Goal: Task Accomplishment & Management: Manage account settings

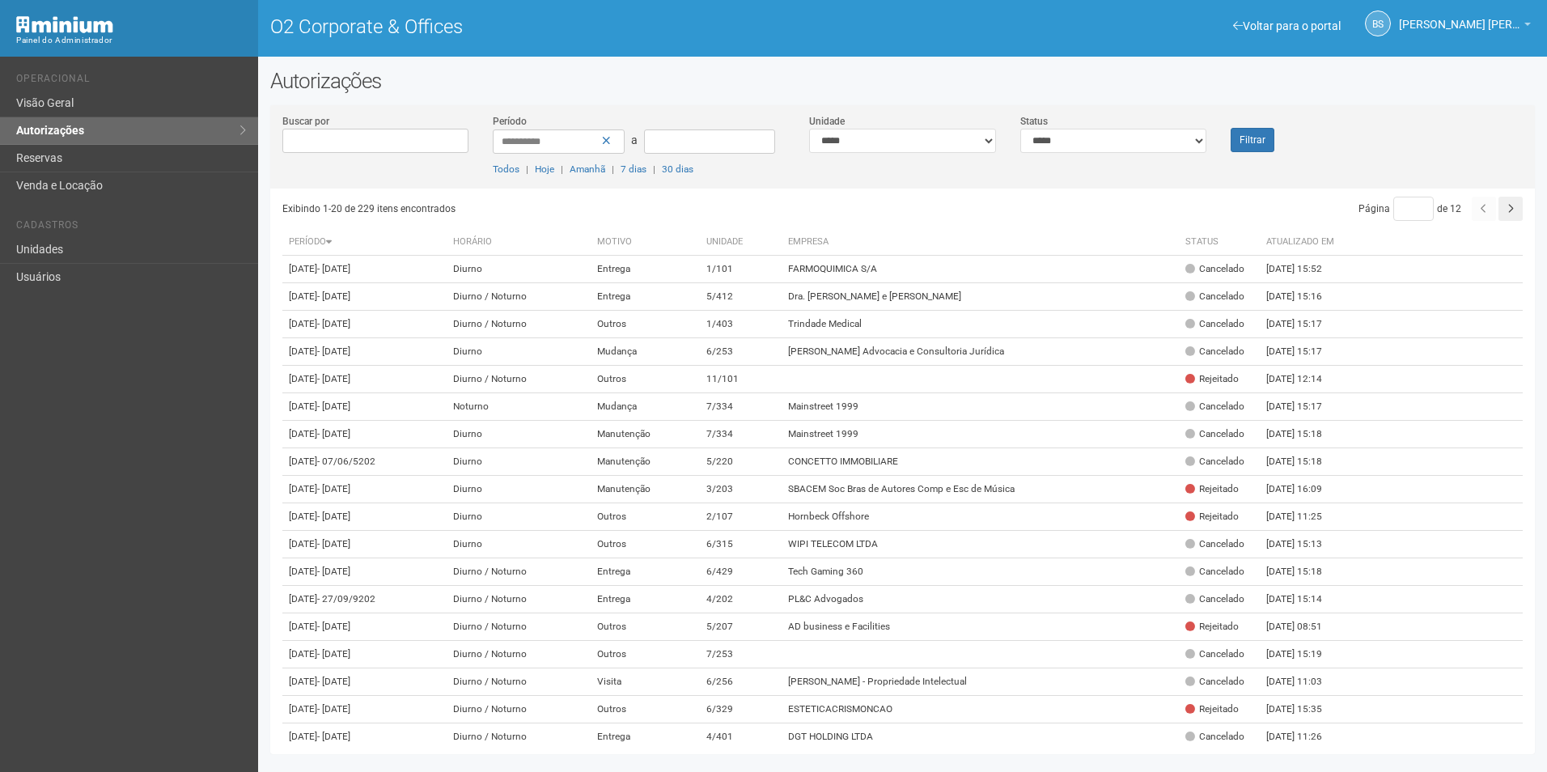
click at [1211, 138] on div "**********" at bounding box center [1113, 133] width 211 height 40
click at [1164, 125] on div "**********" at bounding box center [1113, 133] width 211 height 40
click at [1135, 138] on select "**********" at bounding box center [1113, 141] width 187 height 24
select select "*"
click at [1020, 129] on select "**********" at bounding box center [1113, 141] width 187 height 24
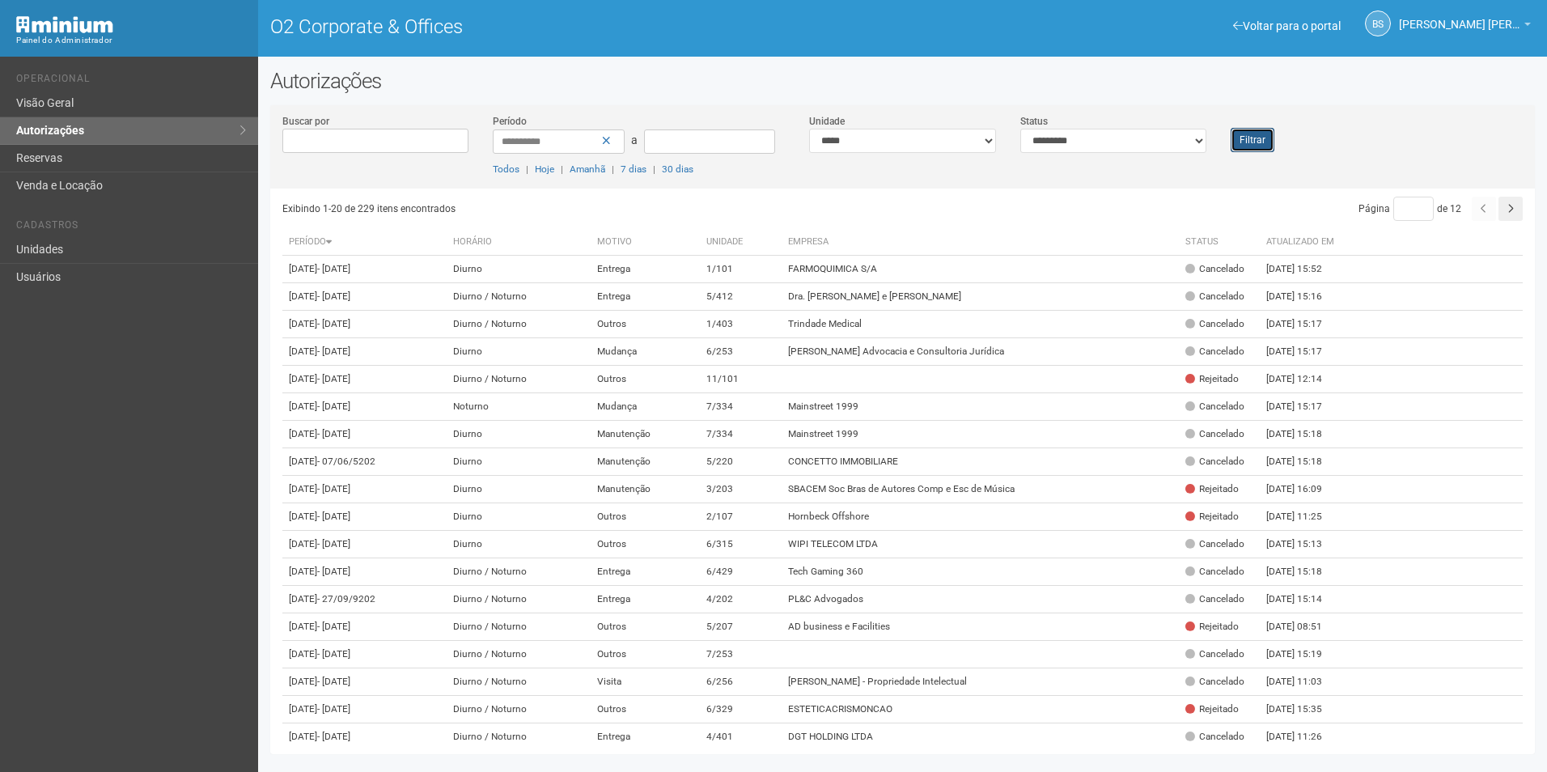
click at [1261, 132] on button "Filtrar" at bounding box center [1253, 140] width 44 height 24
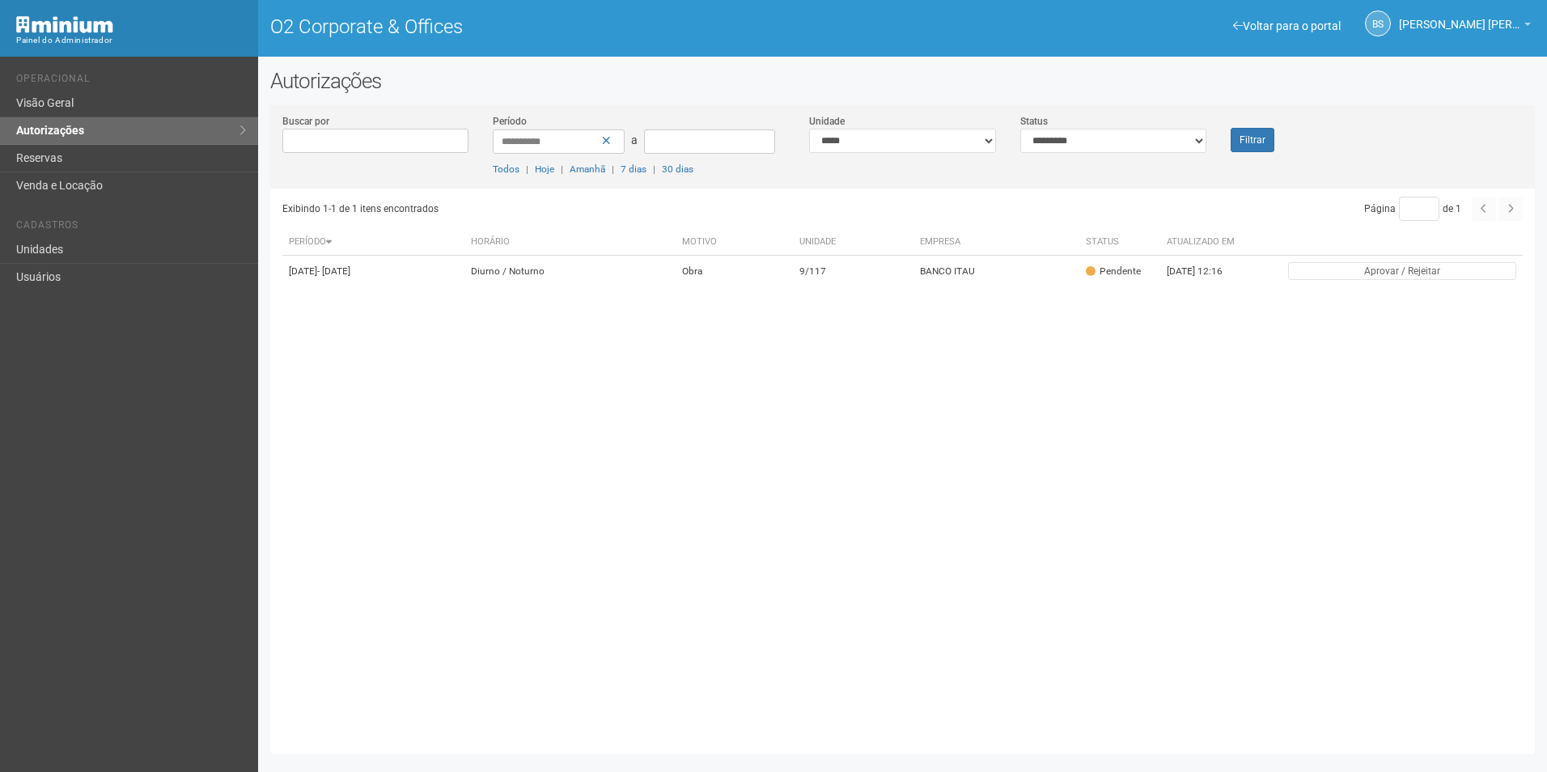
click at [1275, 139] on div "Filtrar" at bounding box center [1271, 132] width 105 height 39
click at [1265, 139] on button "Filtrar" at bounding box center [1253, 140] width 44 height 24
click at [1248, 142] on button "Filtrar" at bounding box center [1253, 140] width 44 height 24
click at [1271, 142] on button "Filtrar" at bounding box center [1253, 140] width 44 height 24
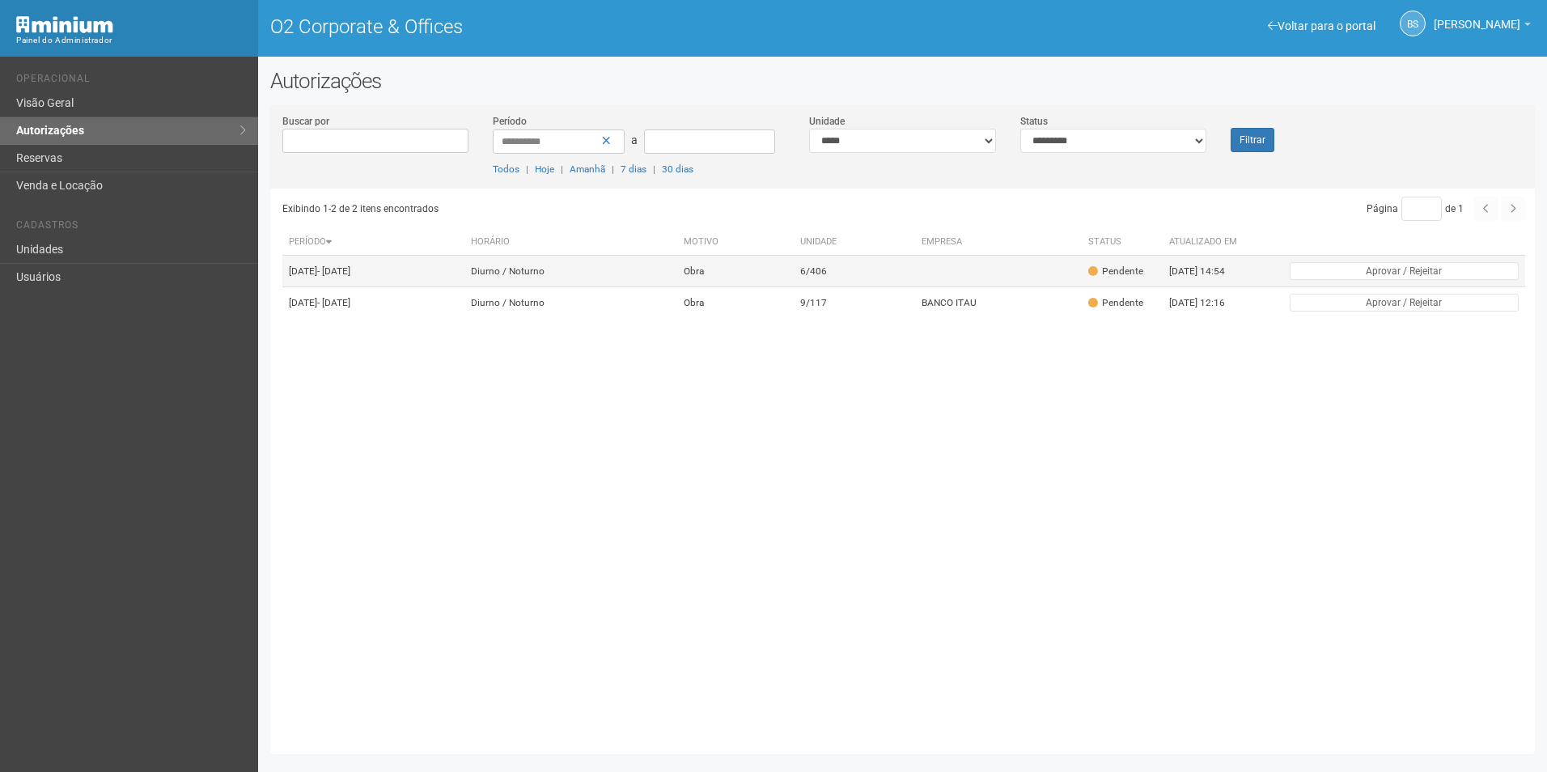
click at [752, 286] on td "Obra" at bounding box center [735, 272] width 117 height 32
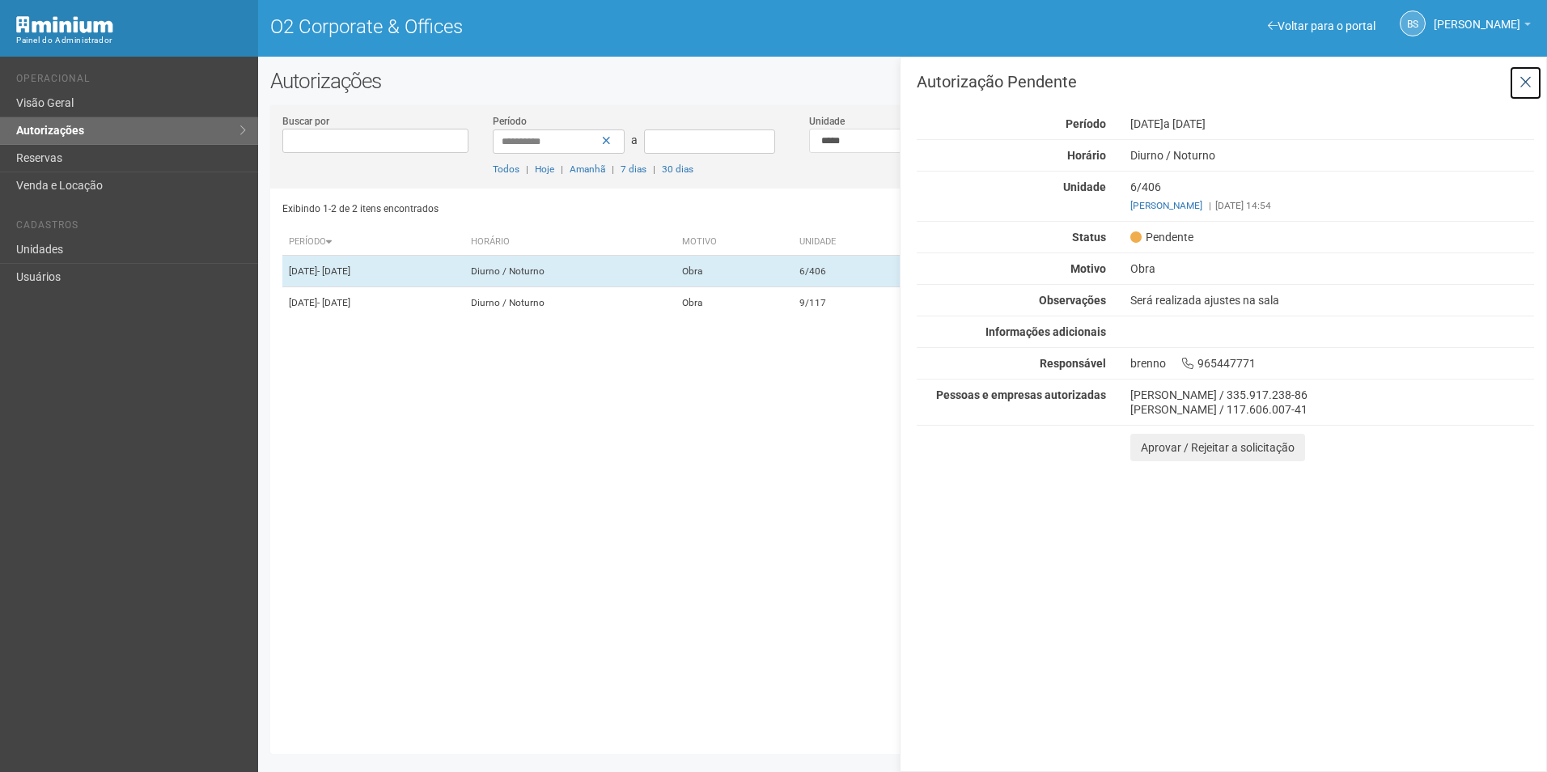
click at [1534, 93] on button at bounding box center [1525, 83] width 33 height 35
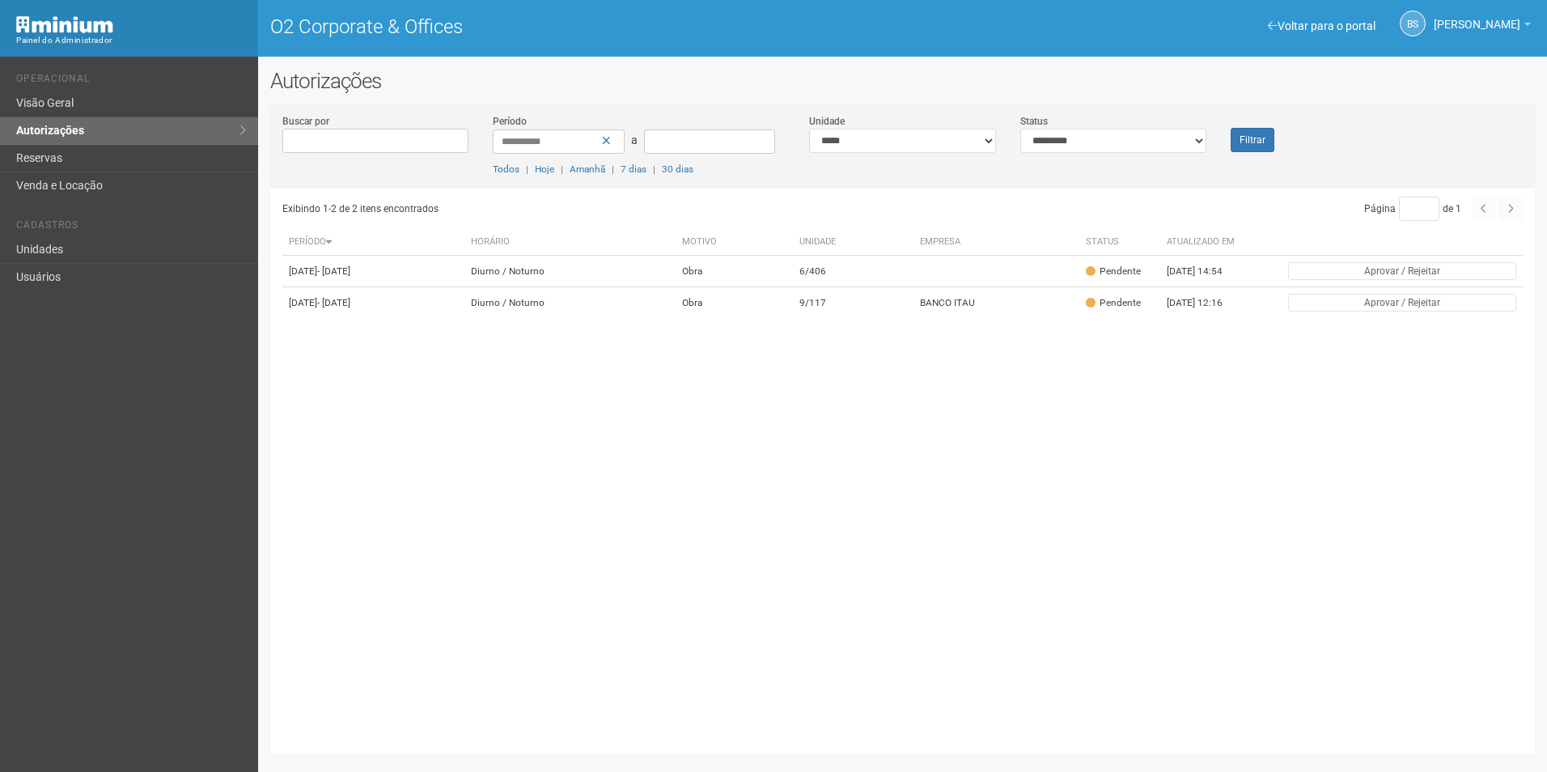
click at [1526, 73] on div "**********" at bounding box center [902, 416] width 1289 height 694
click at [1261, 142] on button "Filtrar" at bounding box center [1253, 140] width 44 height 24
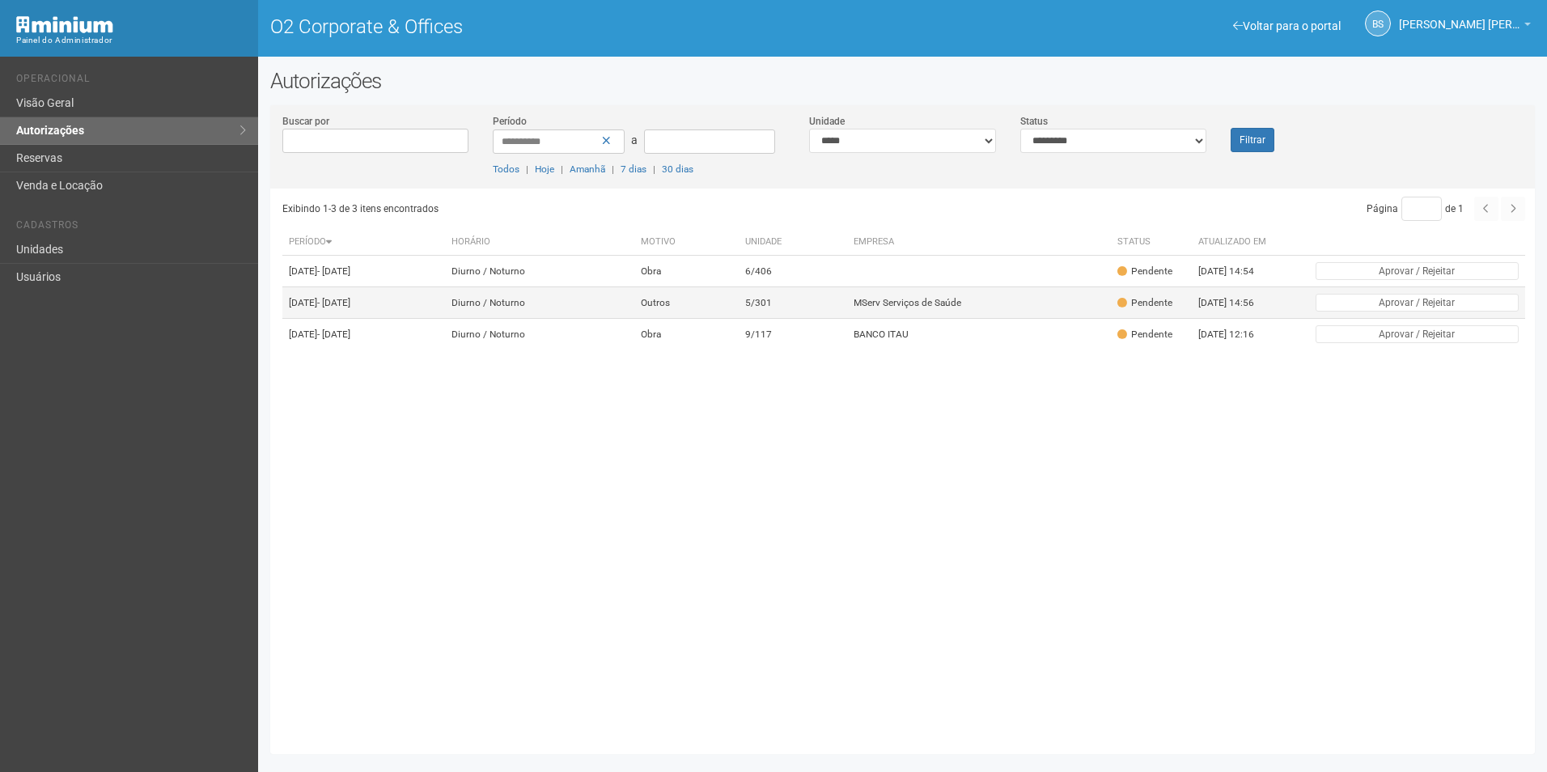
click at [970, 319] on td "MServ Serviços de Saúde" at bounding box center [979, 303] width 264 height 32
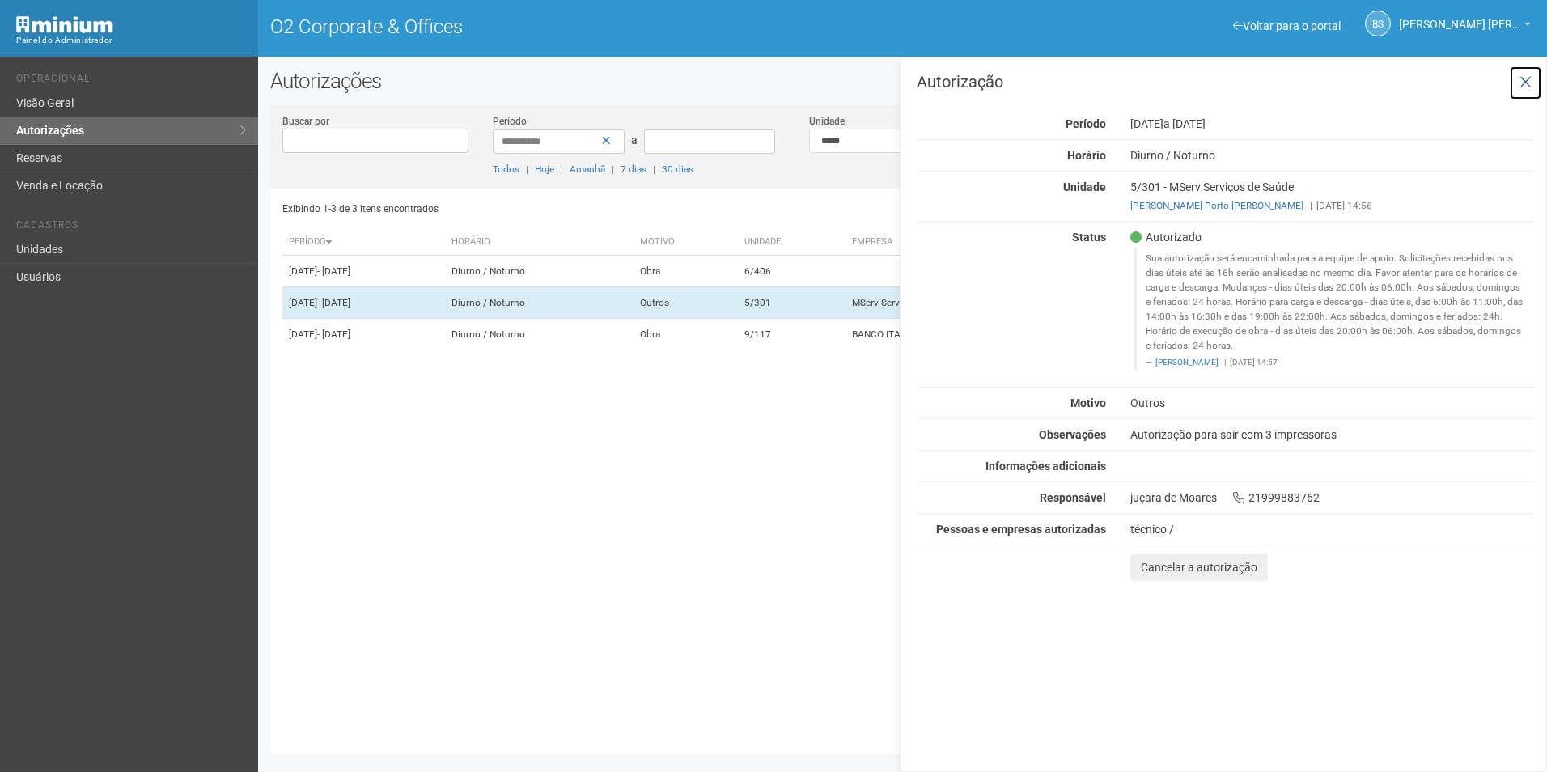
click at [1529, 77] on icon at bounding box center [1526, 82] width 12 height 16
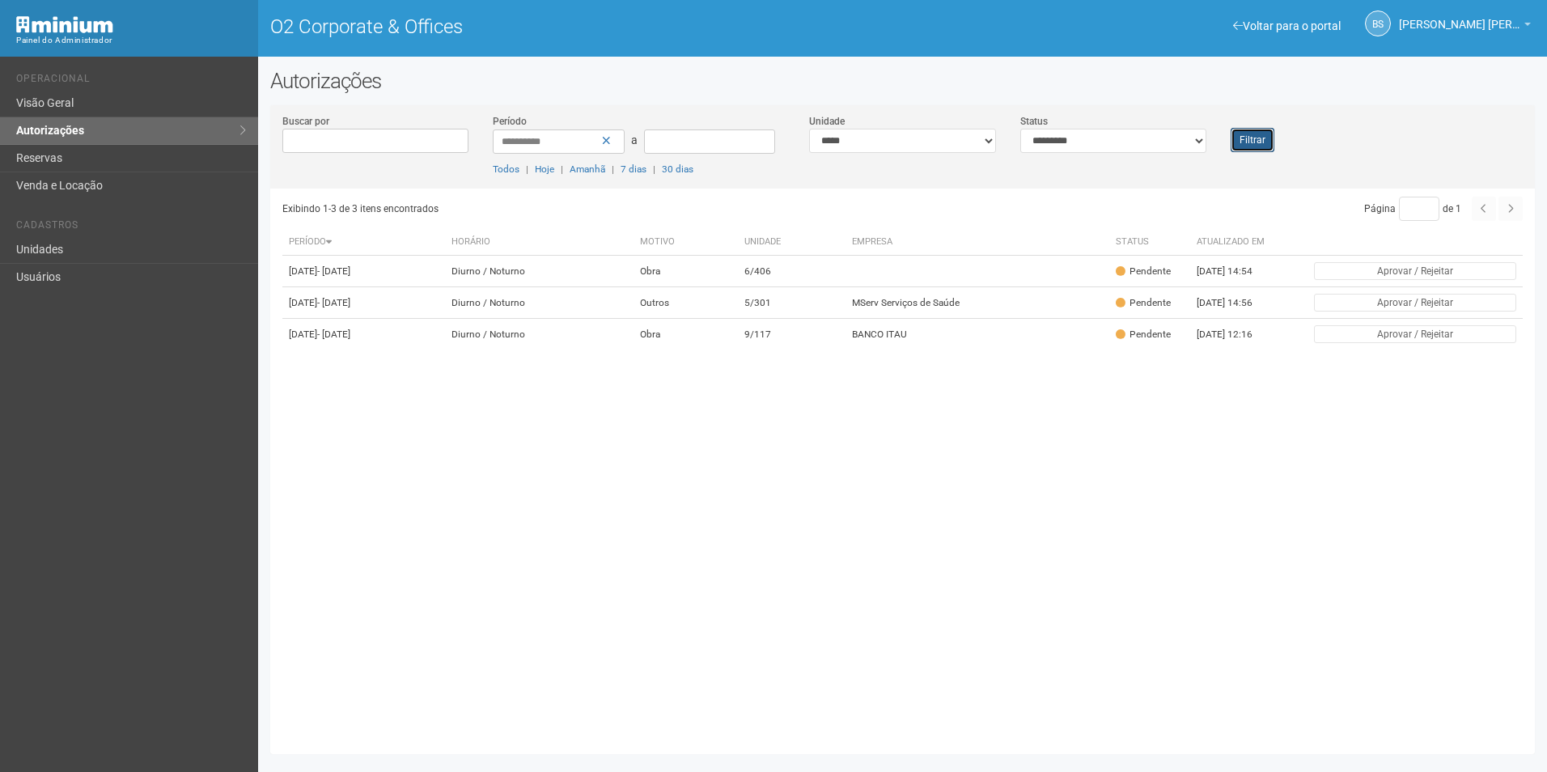
click at [1256, 142] on button "Filtrar" at bounding box center [1253, 140] width 44 height 24
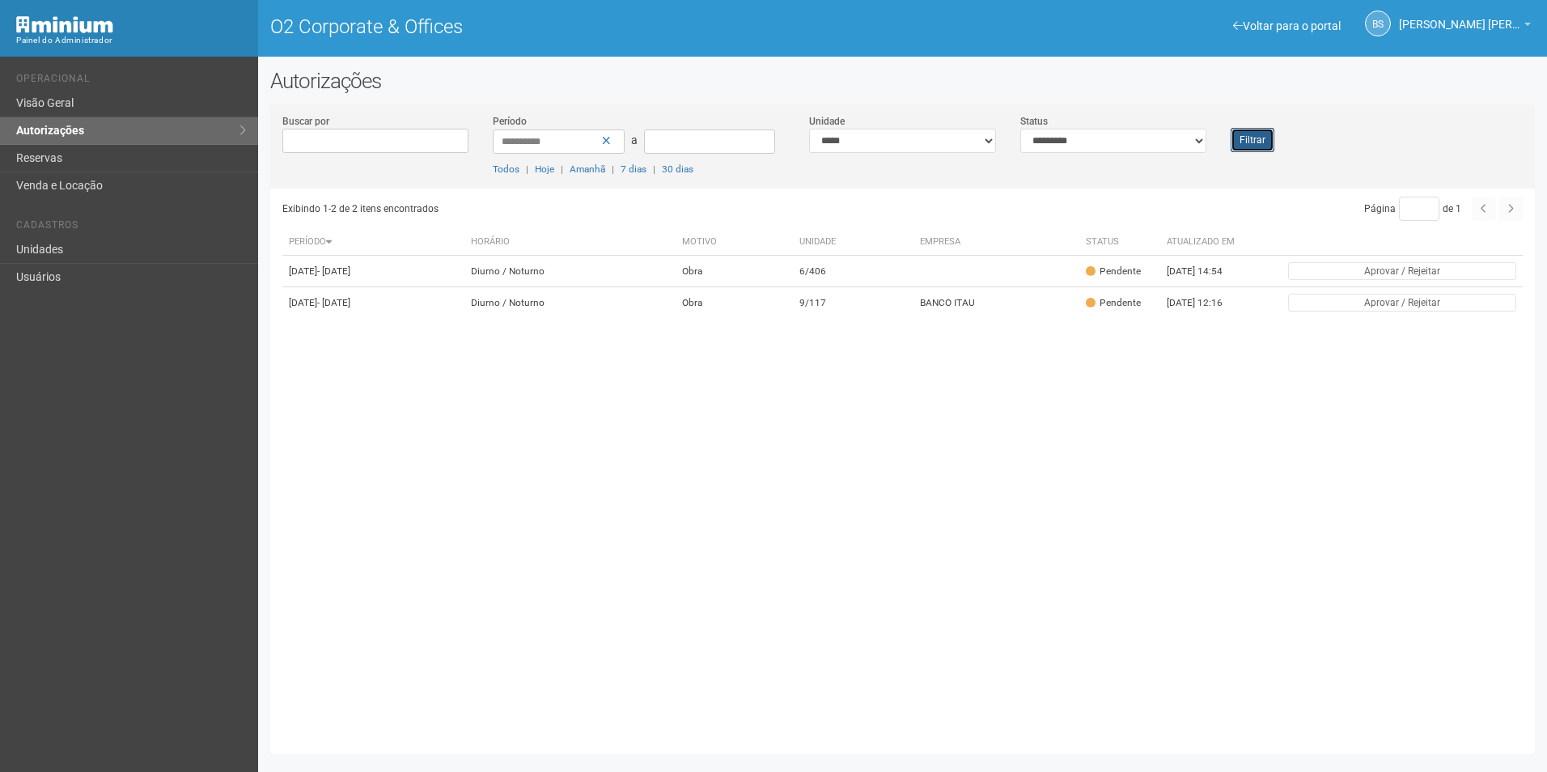
click at [1252, 140] on button "Filtrar" at bounding box center [1253, 140] width 44 height 24
click at [1245, 144] on button "Filtrar" at bounding box center [1253, 140] width 44 height 24
click at [1237, 141] on button "Filtrar" at bounding box center [1253, 140] width 44 height 24
click at [902, 305] on td "7/126" at bounding box center [854, 303] width 121 height 32
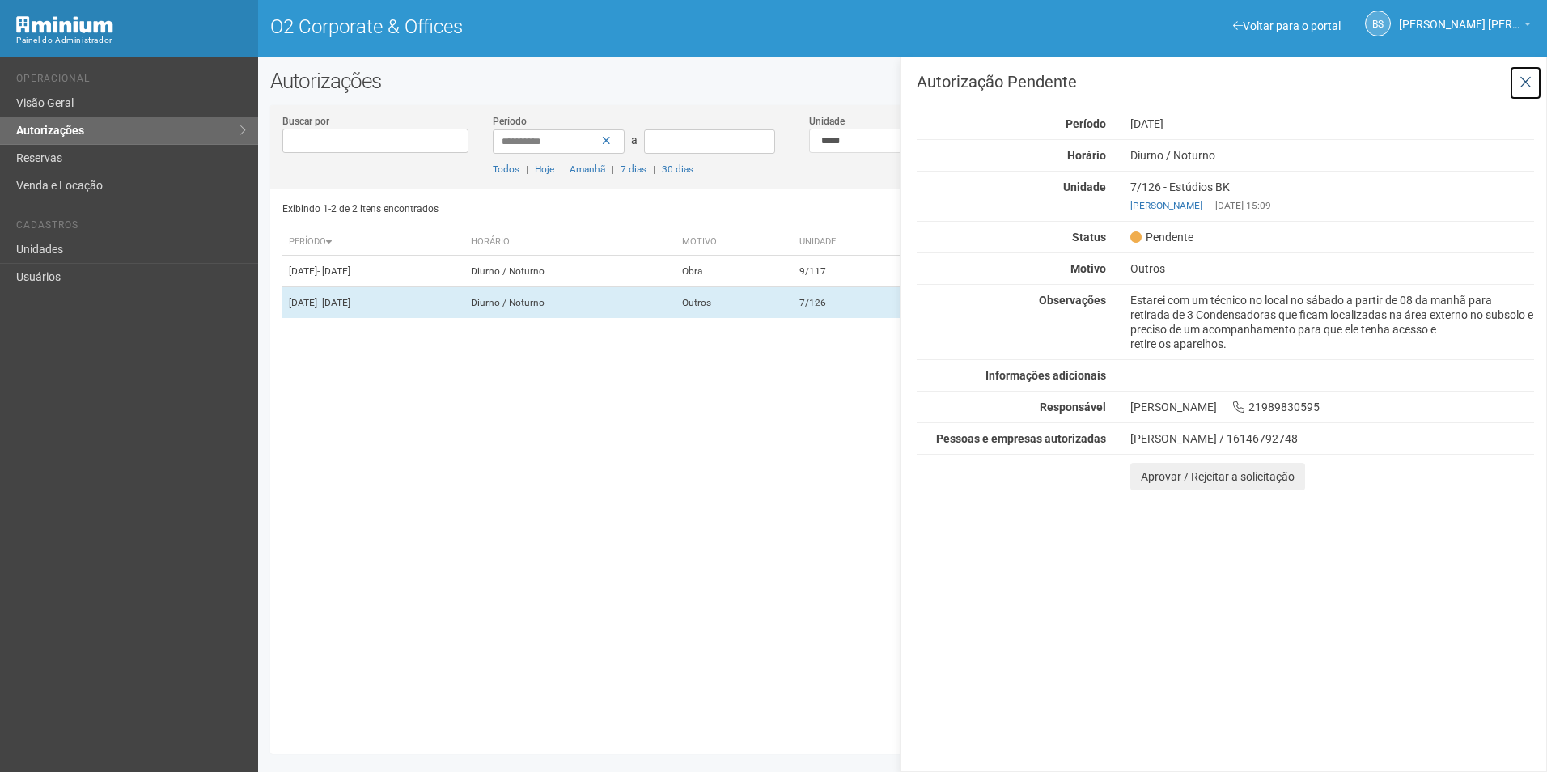
click at [1540, 88] on button at bounding box center [1525, 83] width 33 height 35
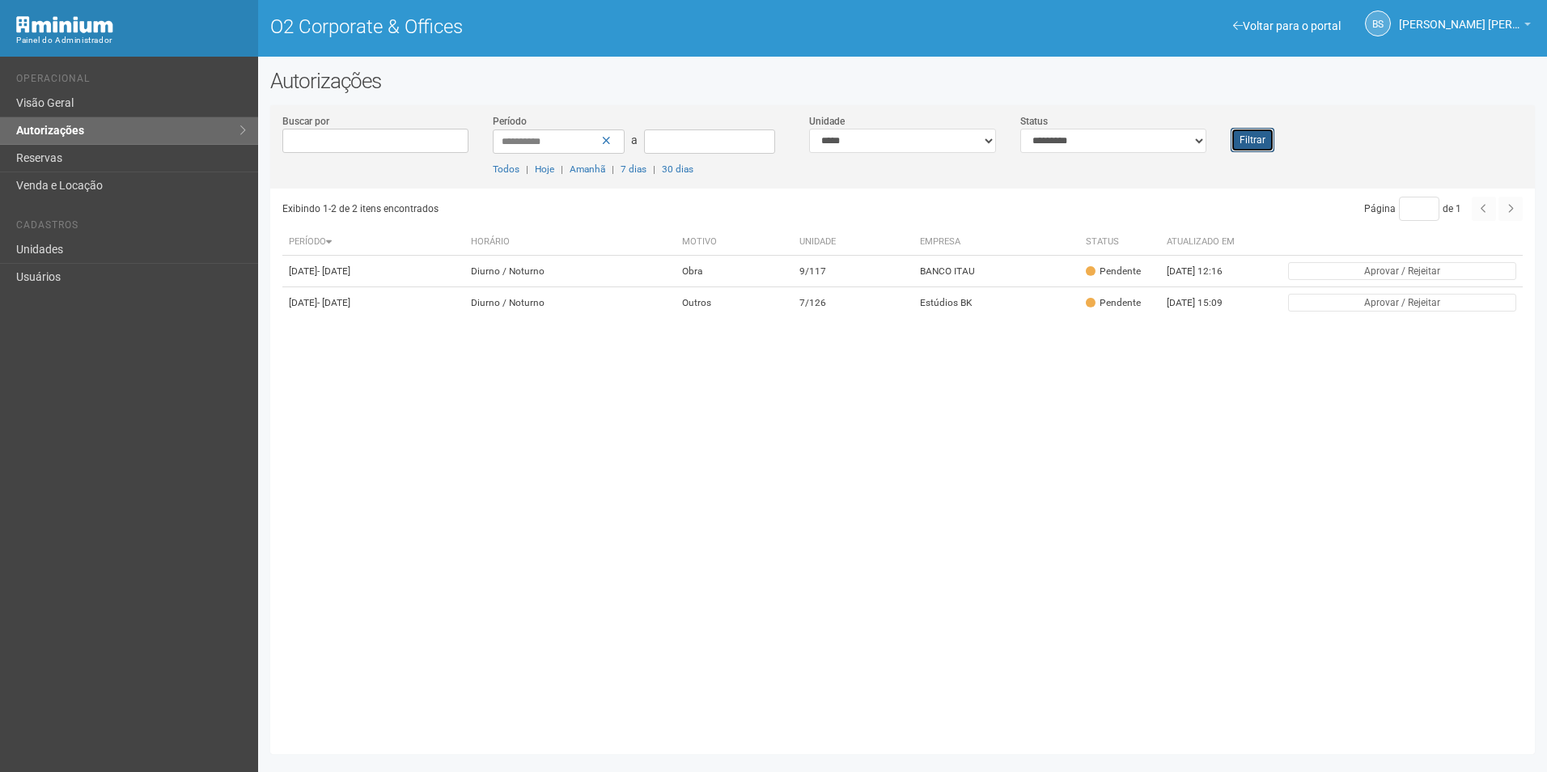
click at [1263, 147] on button "Filtrar" at bounding box center [1253, 140] width 44 height 24
click at [1267, 129] on button "Filtrar" at bounding box center [1253, 140] width 44 height 24
click at [45, 239] on link "Unidades" at bounding box center [129, 250] width 258 height 28
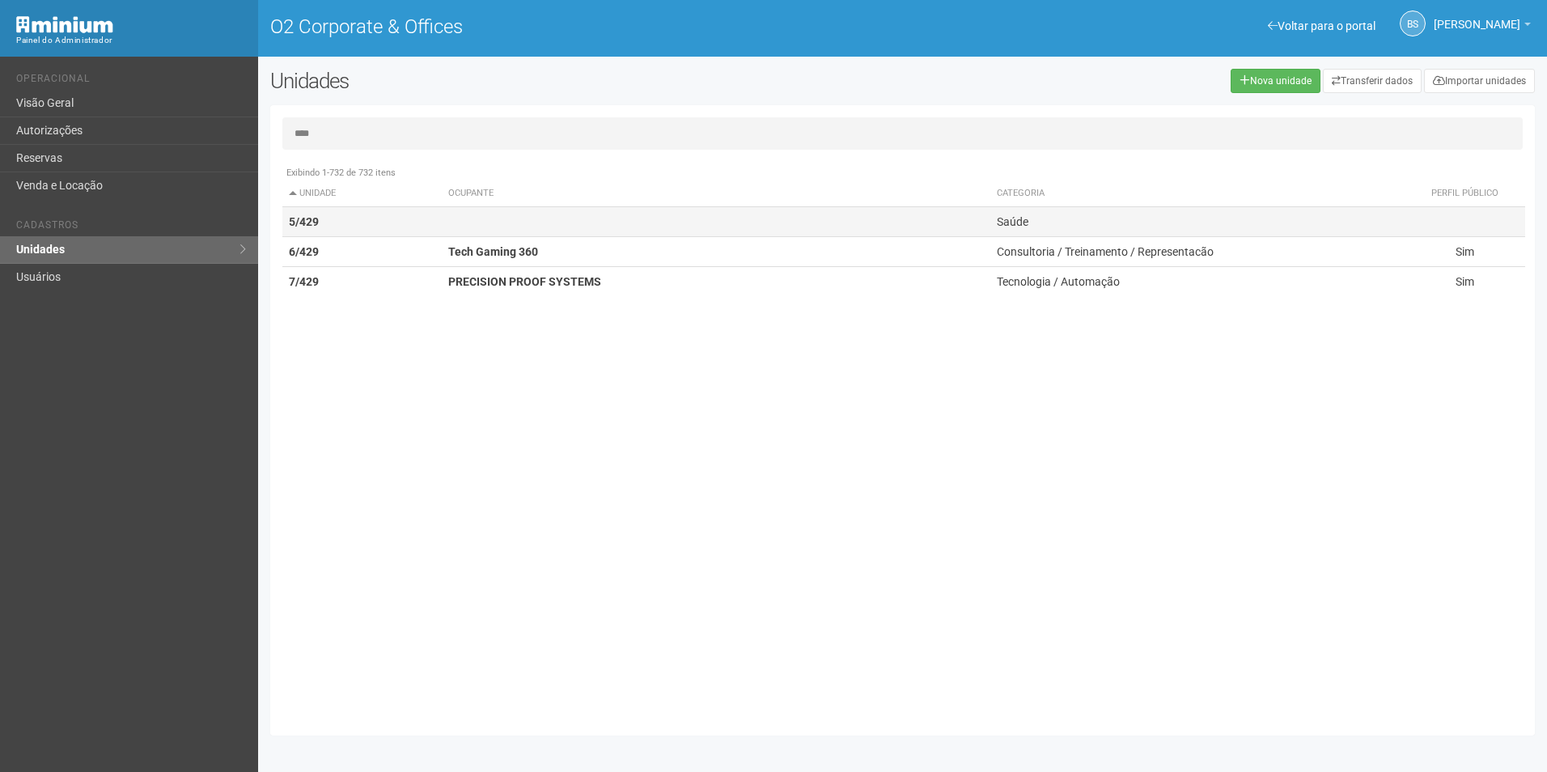
type input "****"
click at [503, 218] on td at bounding box center [716, 222] width 549 height 30
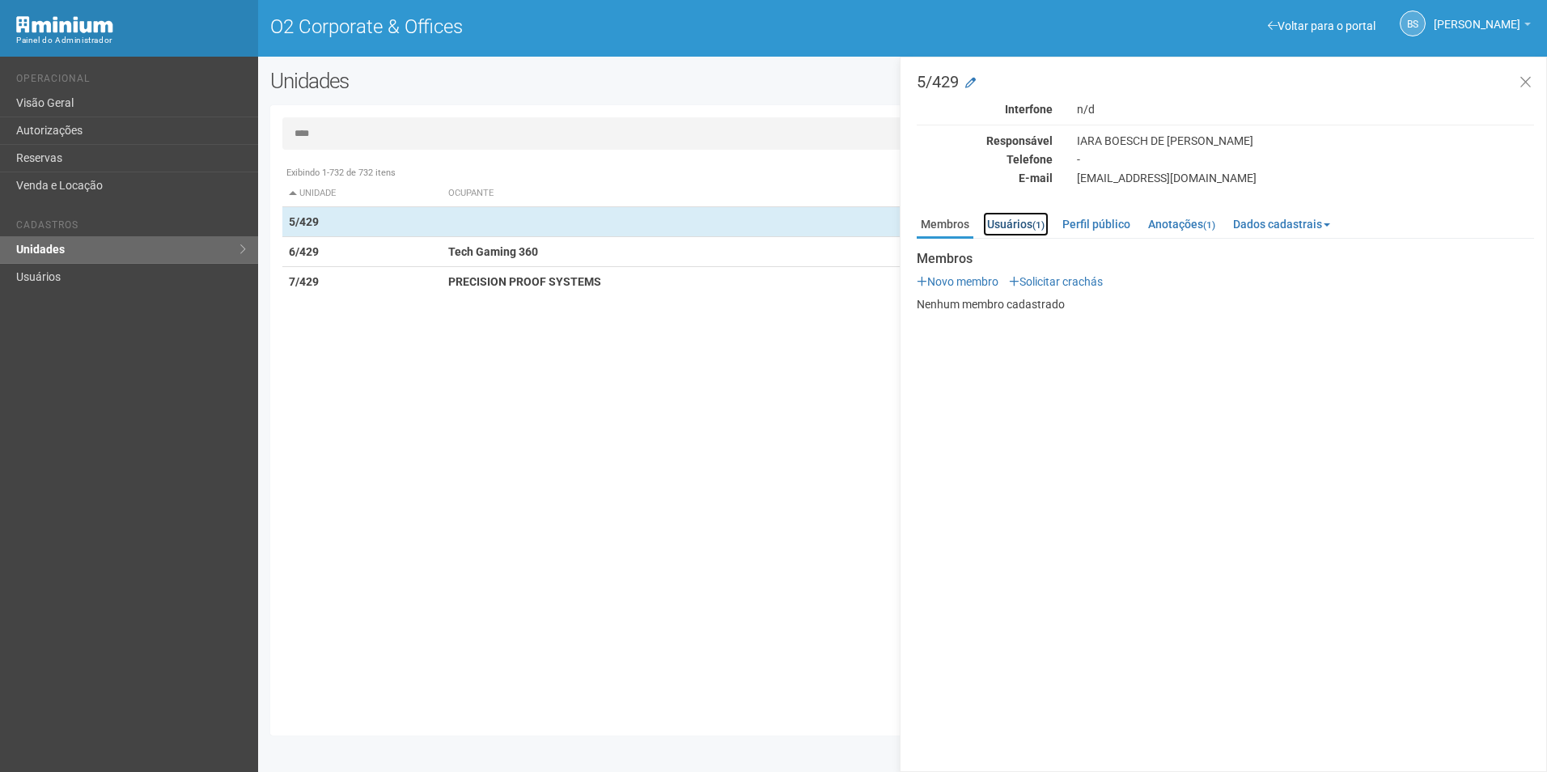
click at [1005, 218] on link "Usuários (1)" at bounding box center [1016, 224] width 66 height 24
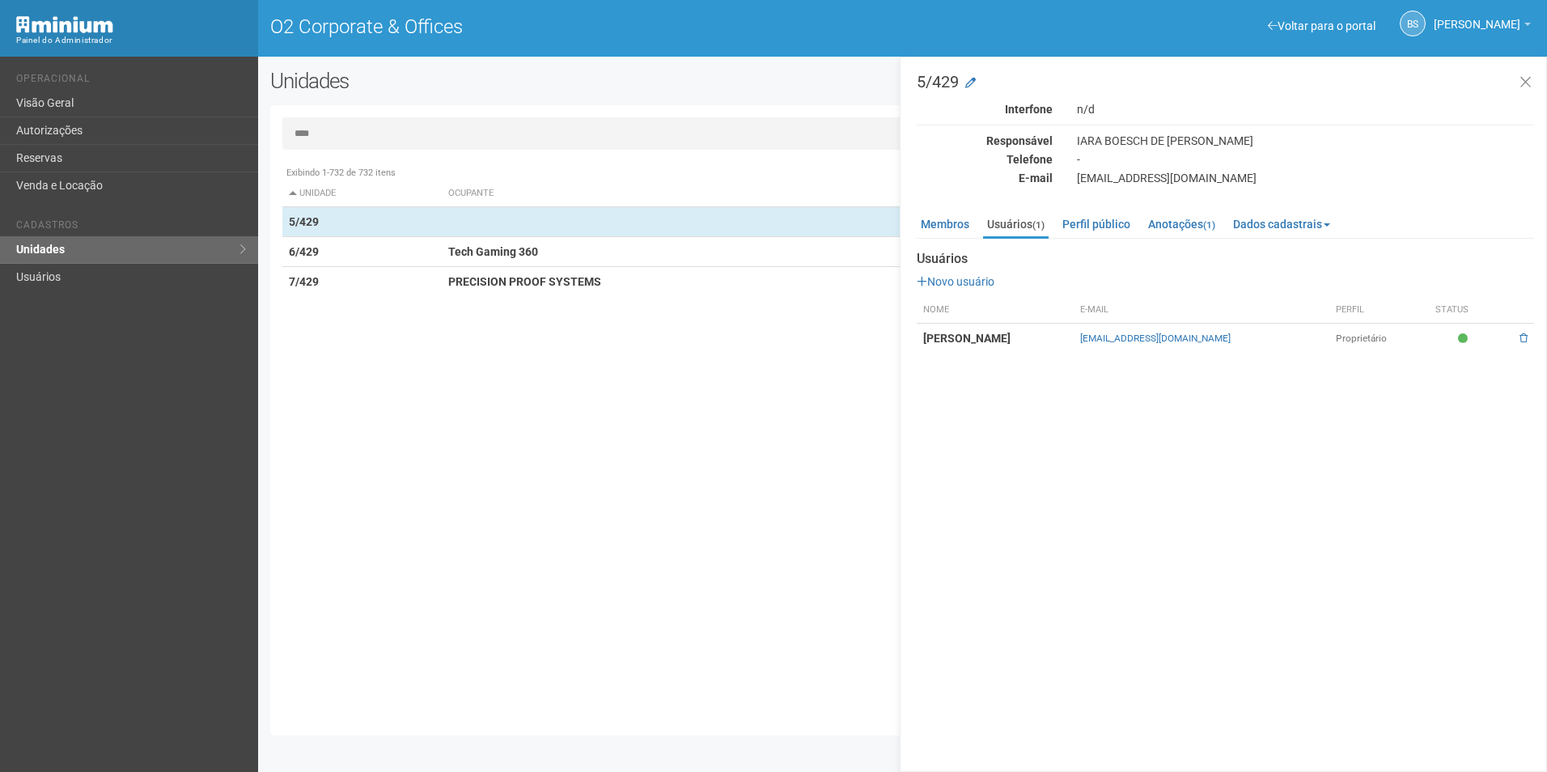
click at [1050, 355] on div "5/429 Interfone n/d Responsável IARA BOESCH DE BRITO DO NASCIMENTO Telefone - E…" at bounding box center [1223, 414] width 647 height 715
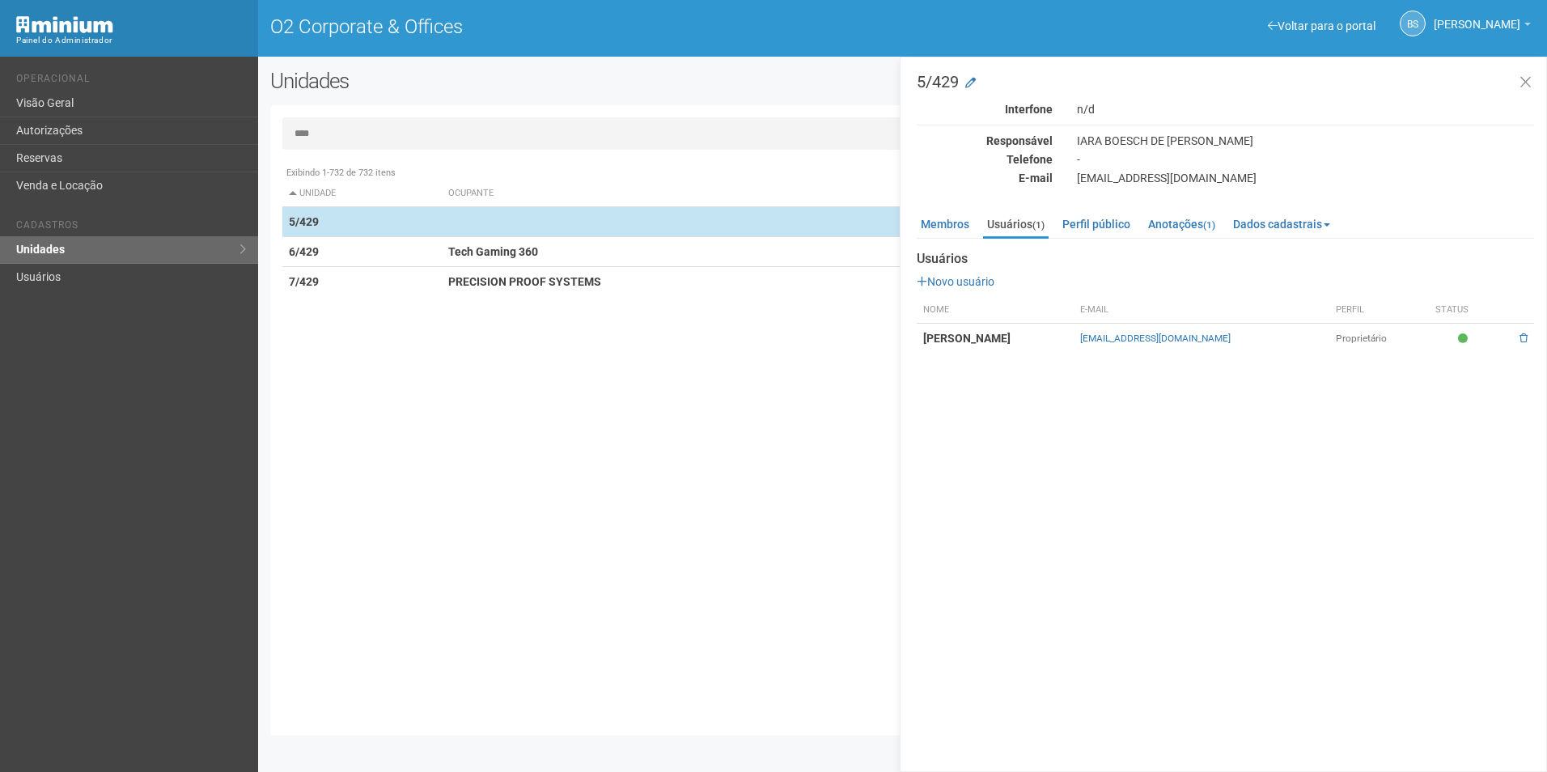
click at [595, 216] on td at bounding box center [716, 222] width 549 height 30
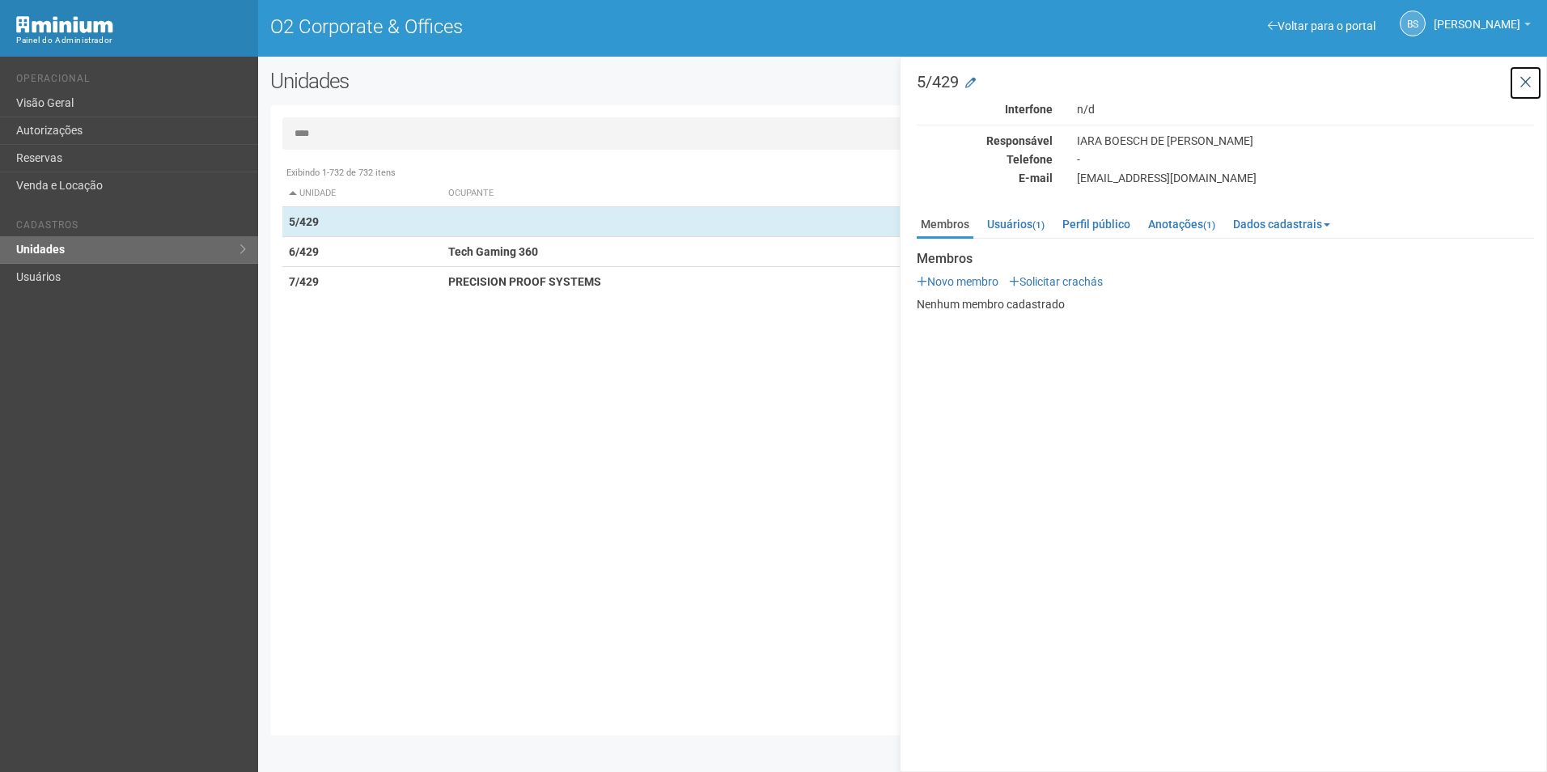
click at [1511, 78] on button at bounding box center [1525, 83] width 33 height 35
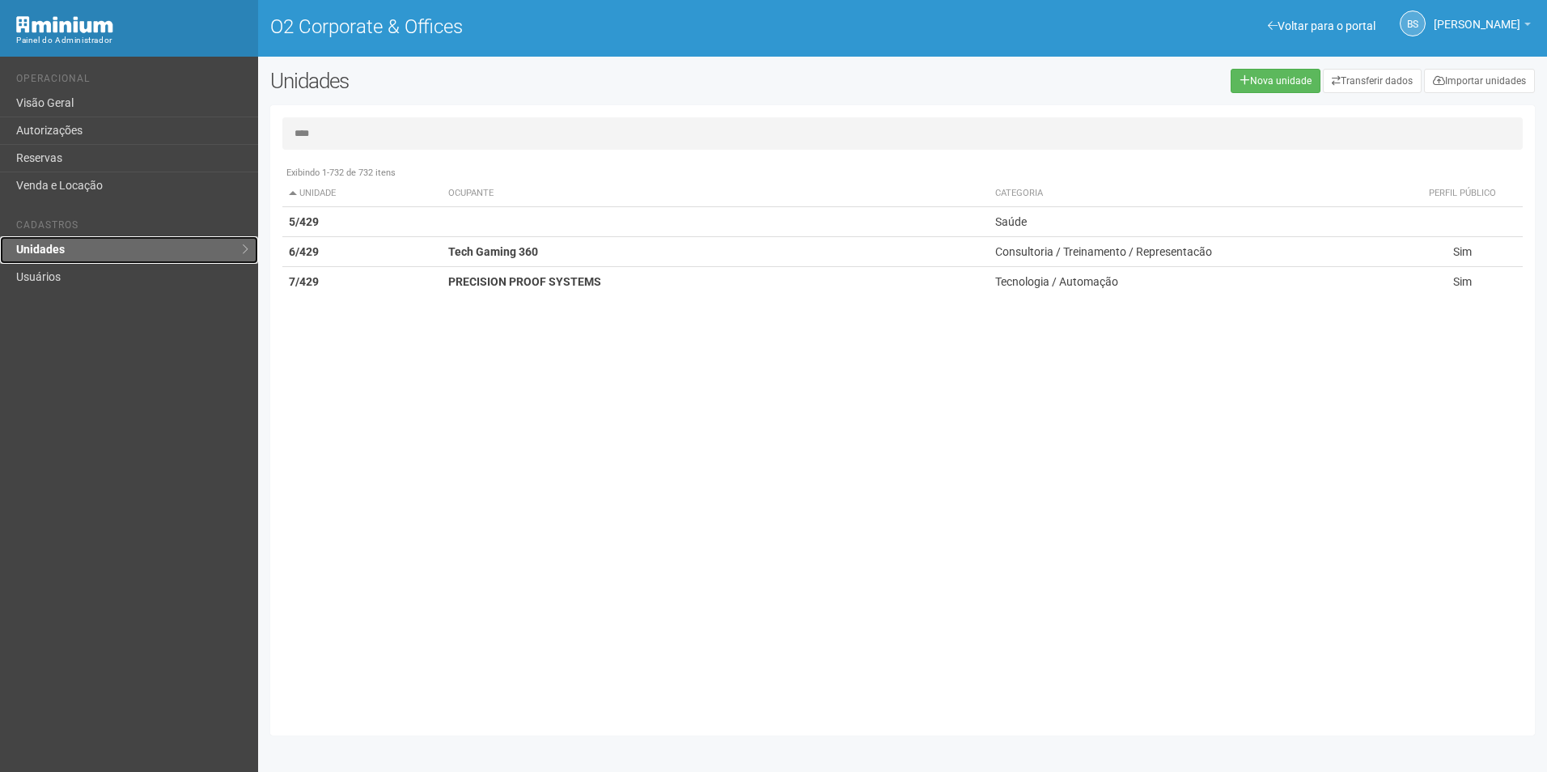
click at [57, 253] on link "Unidades" at bounding box center [129, 250] width 258 height 28
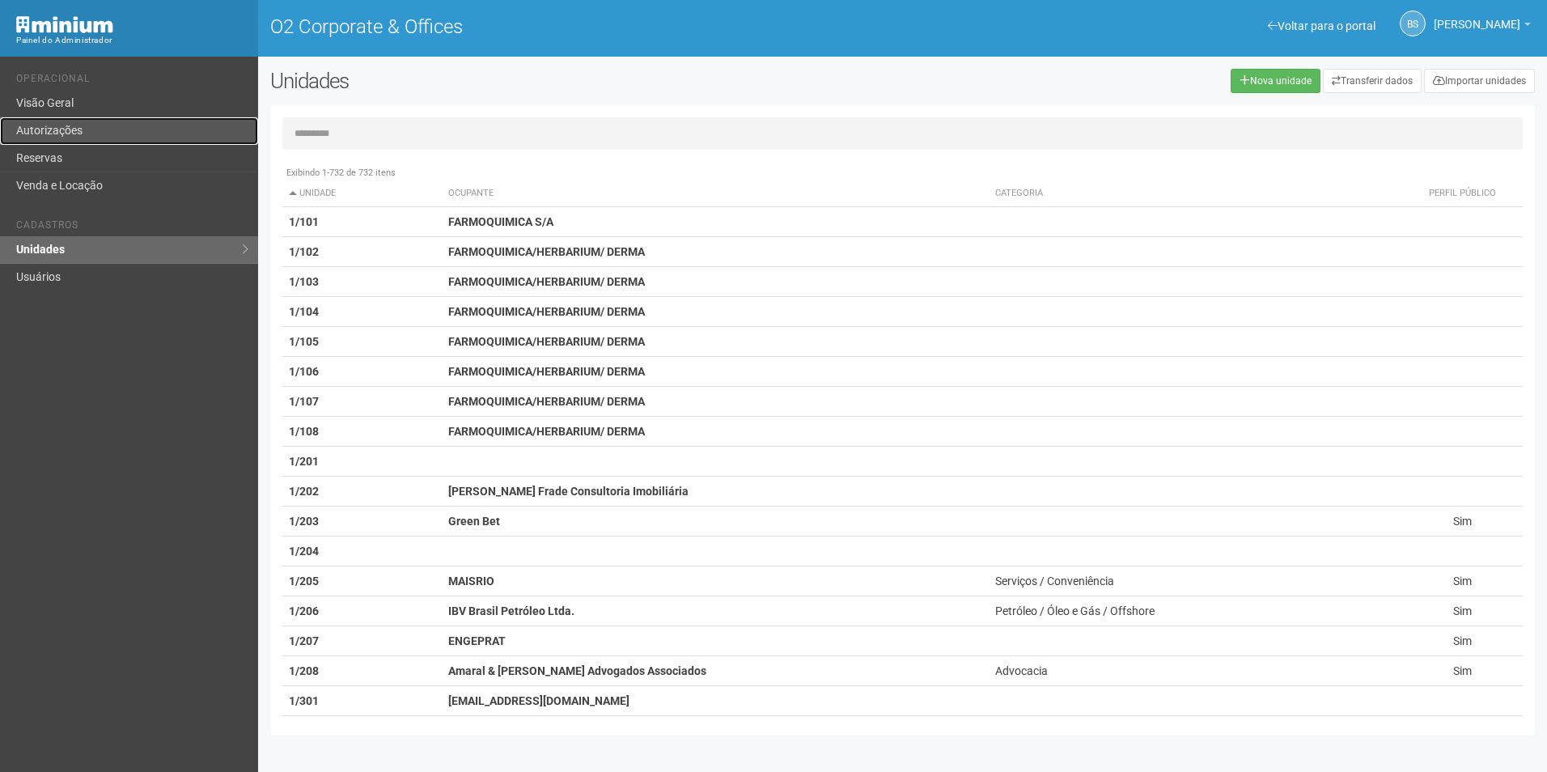
click at [142, 127] on link "Autorizações" at bounding box center [129, 131] width 258 height 28
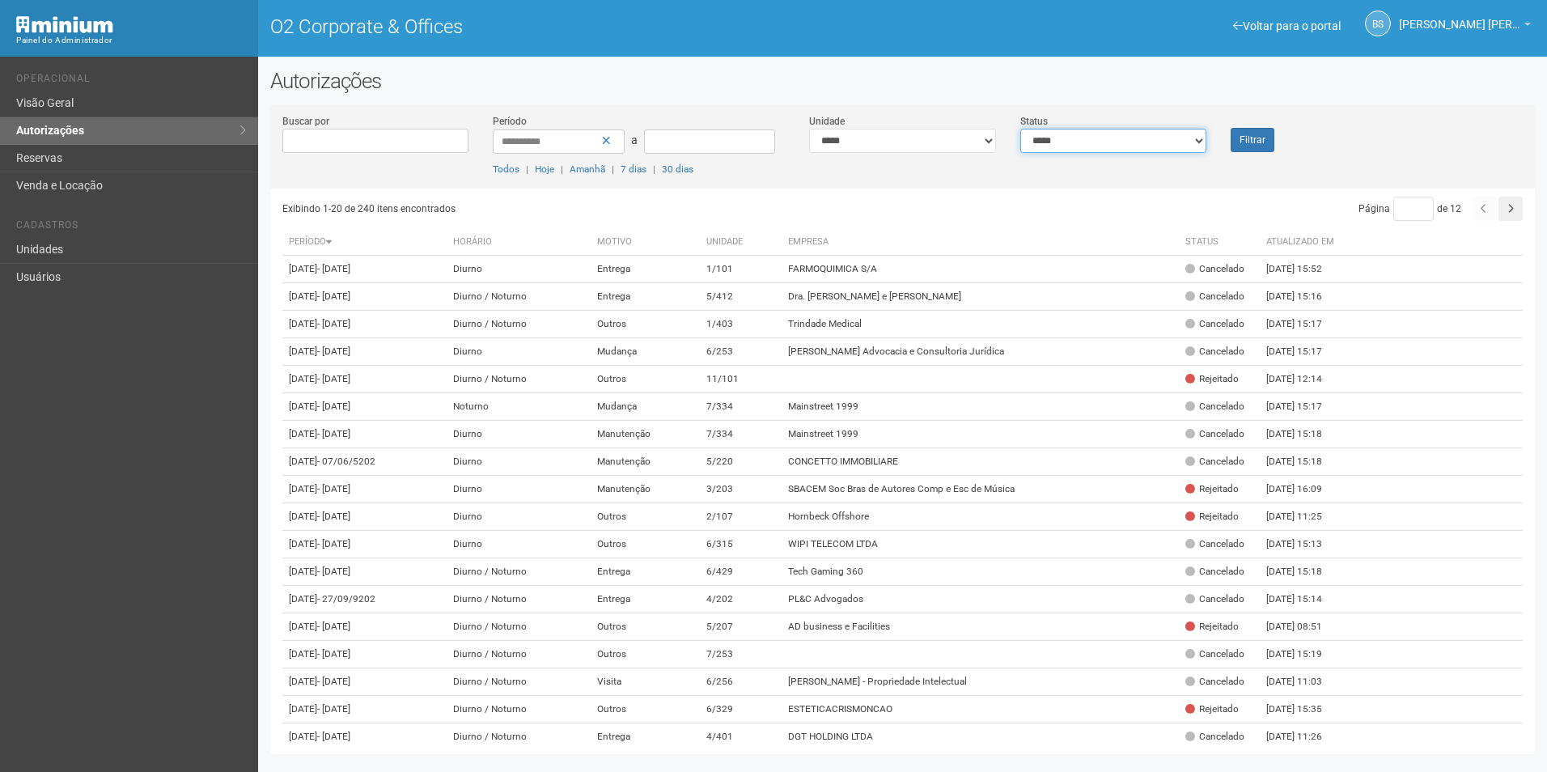
click at [1133, 149] on select "**********" at bounding box center [1113, 141] width 187 height 24
select select "*"
click at [1020, 129] on select "**********" at bounding box center [1113, 141] width 187 height 24
click at [1256, 144] on button "Filtrar" at bounding box center [1253, 140] width 44 height 24
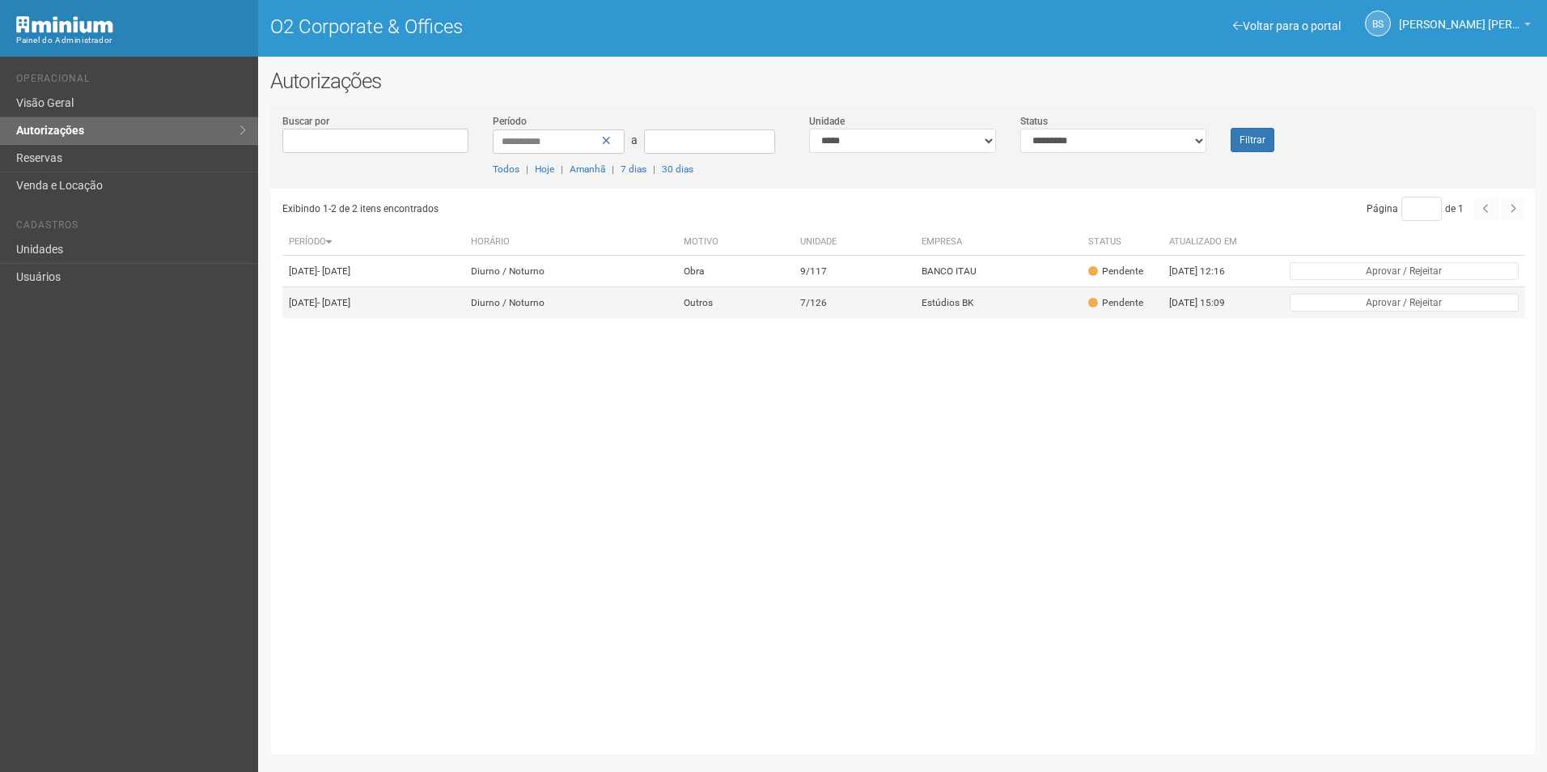
click at [867, 303] on td "7/126" at bounding box center [854, 303] width 121 height 32
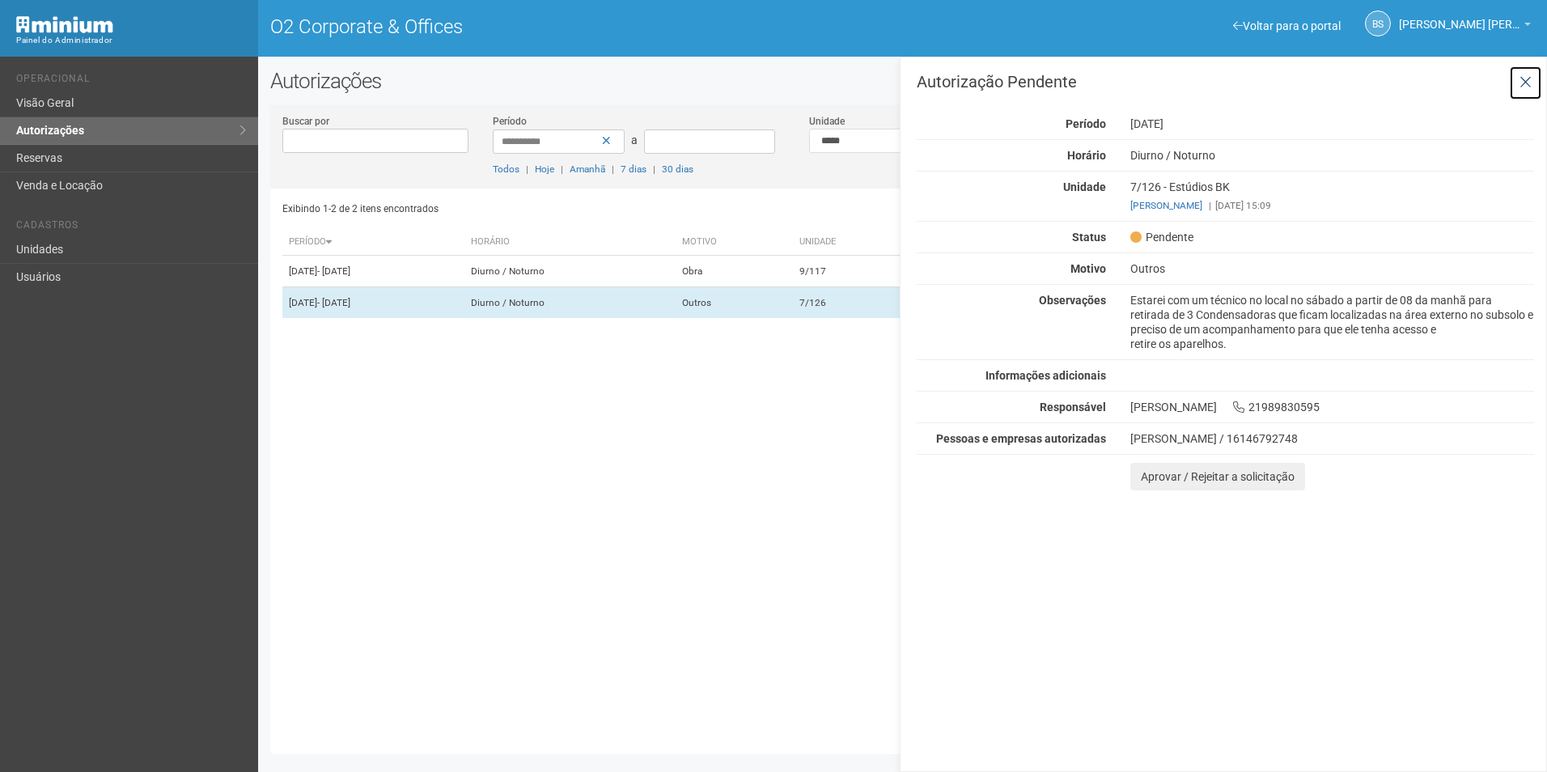
click at [1527, 83] on icon at bounding box center [1526, 82] width 12 height 16
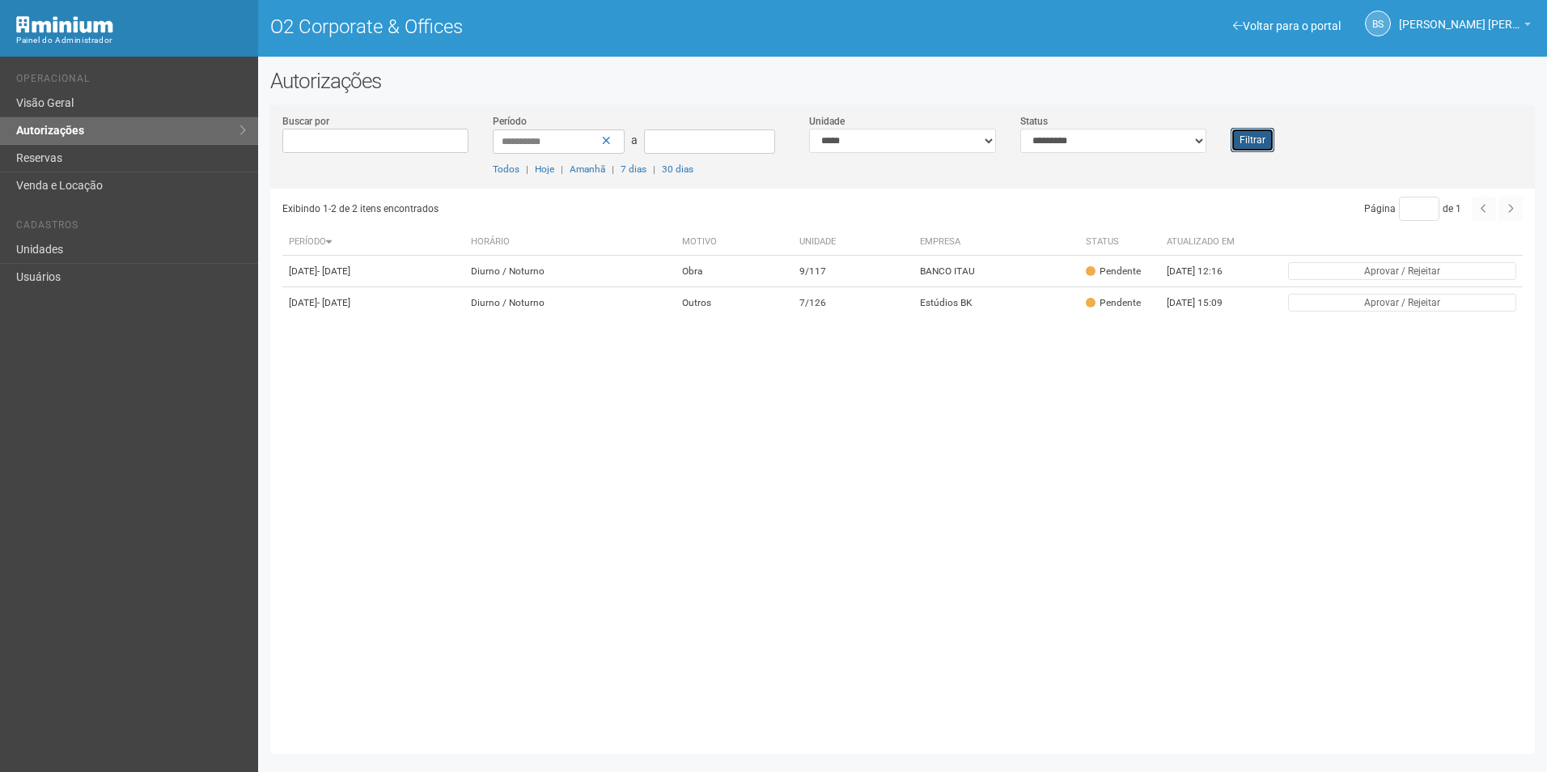
click at [1254, 139] on button "Filtrar" at bounding box center [1253, 140] width 44 height 24
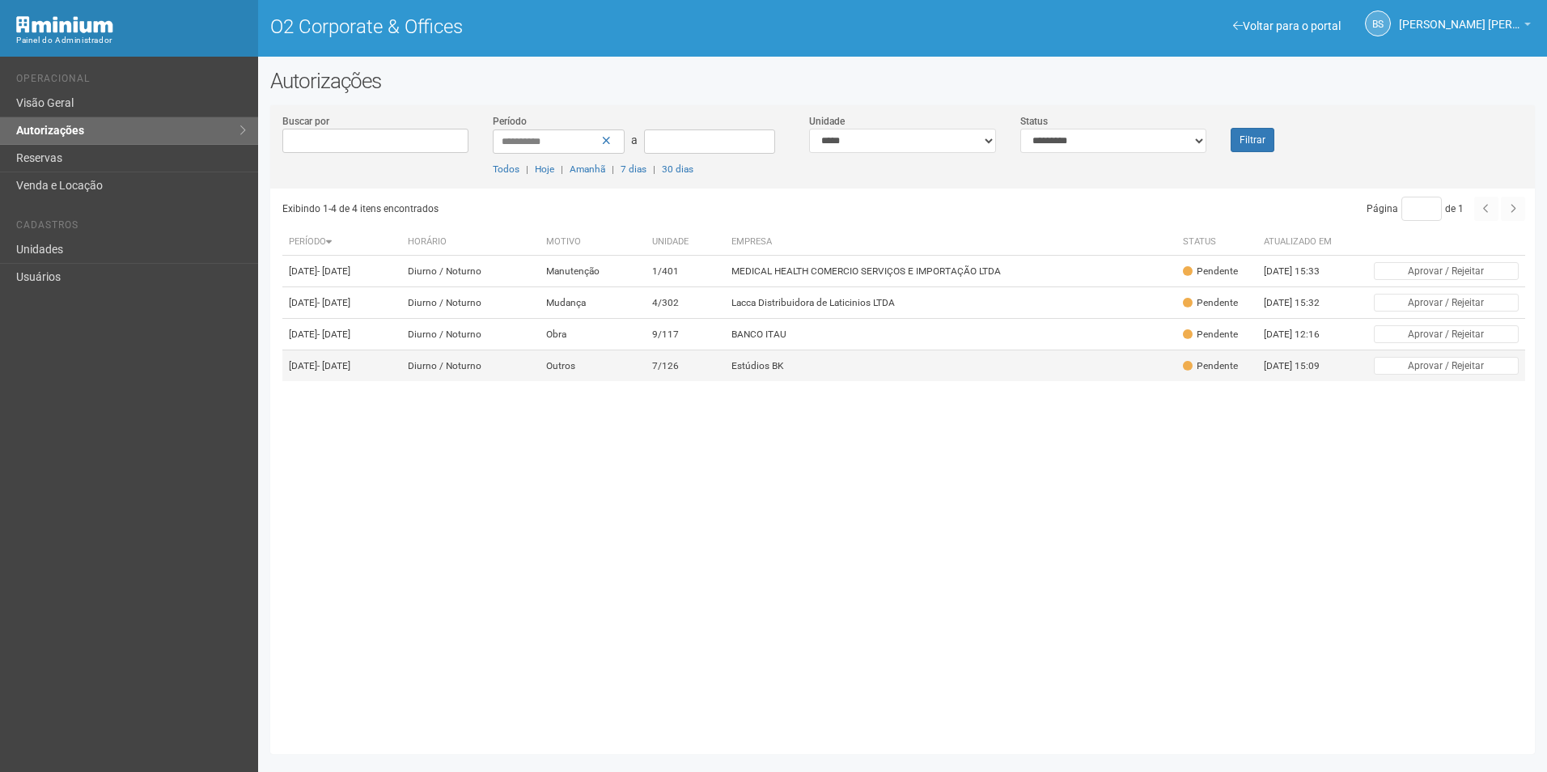
click at [876, 382] on td "Estúdios BK" at bounding box center [951, 366] width 452 height 32
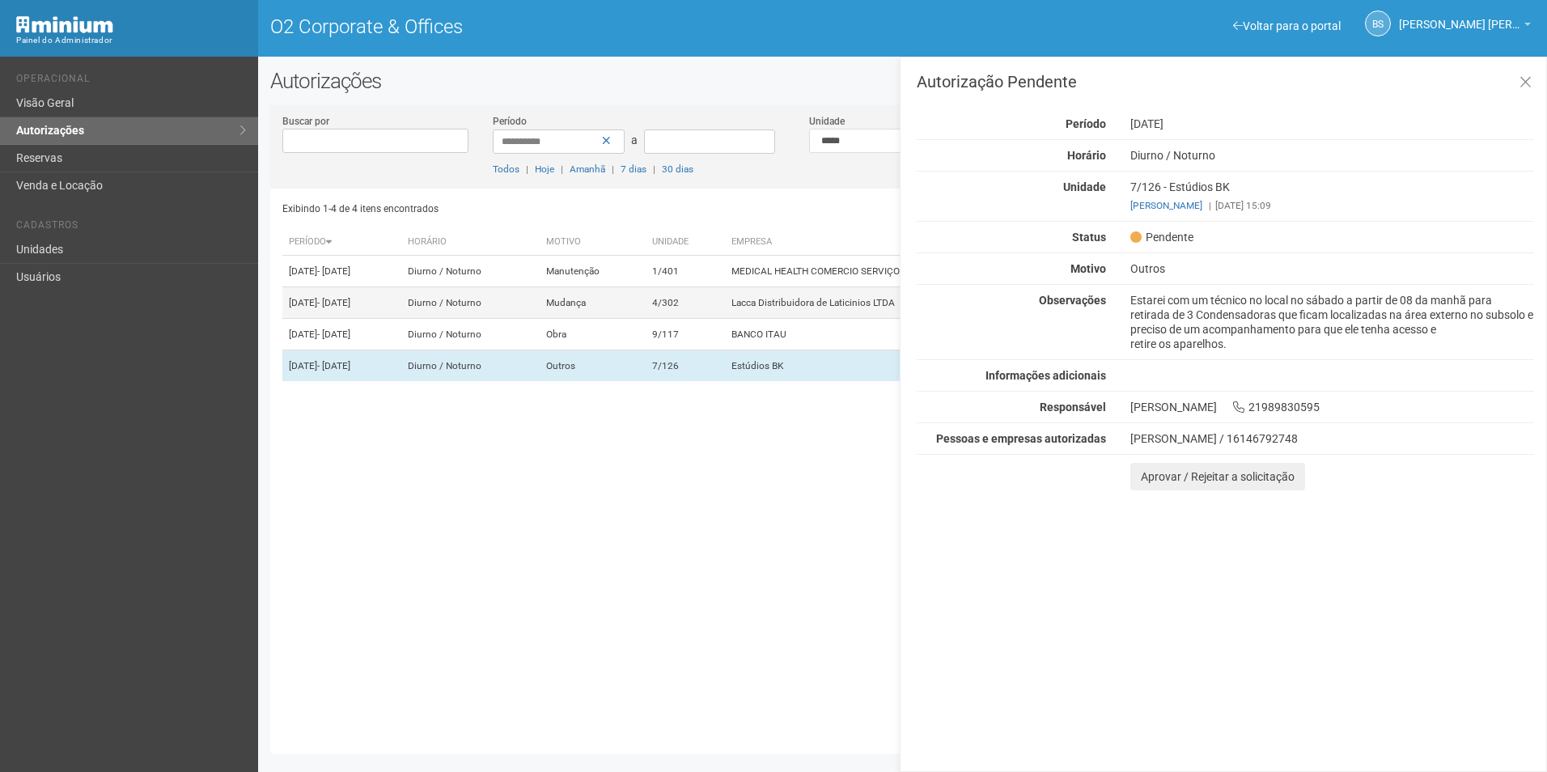
click at [725, 319] on td "4/302" at bounding box center [685, 303] width 79 height 32
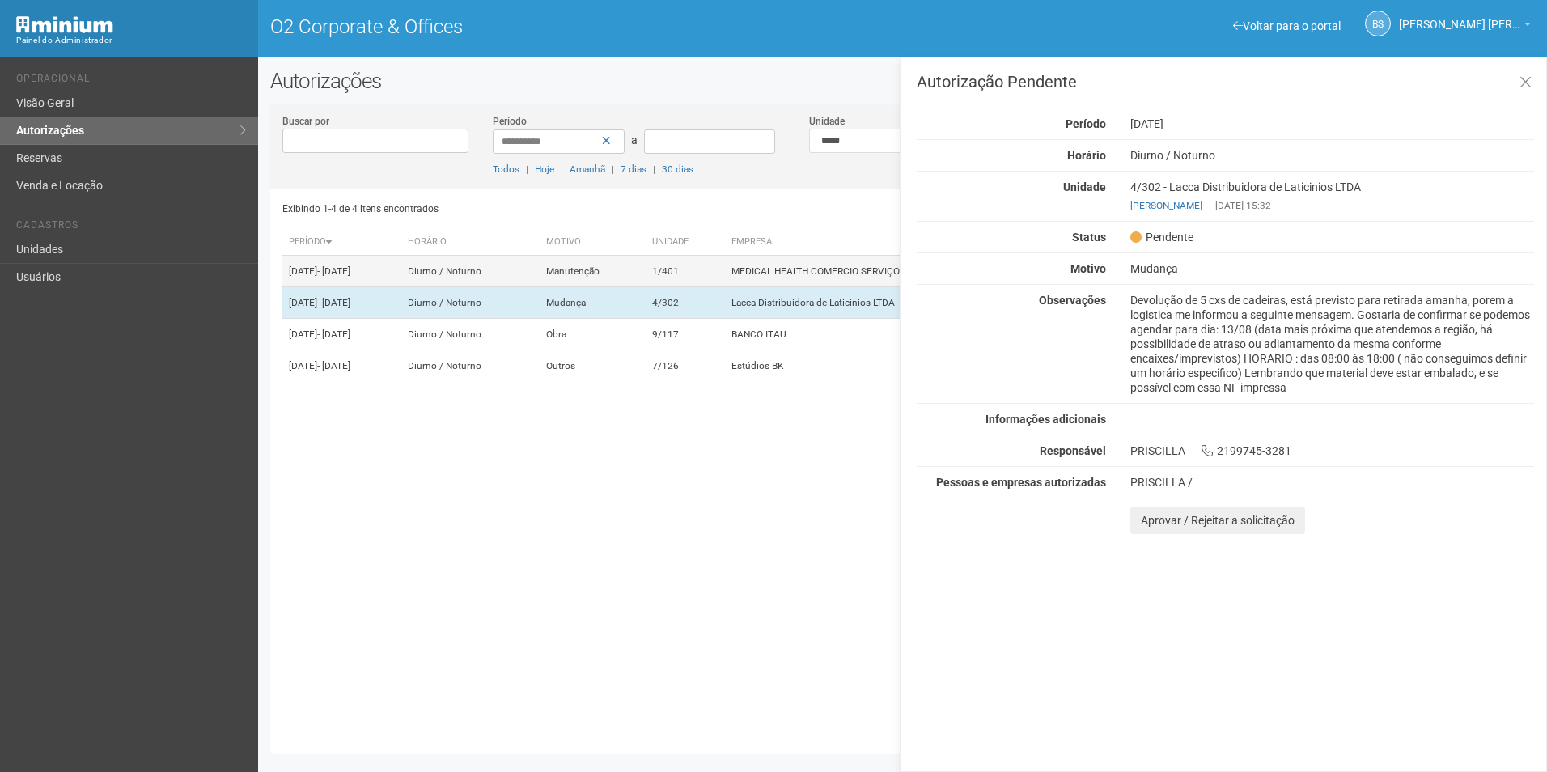
click at [723, 272] on td "1/401" at bounding box center [685, 272] width 79 height 32
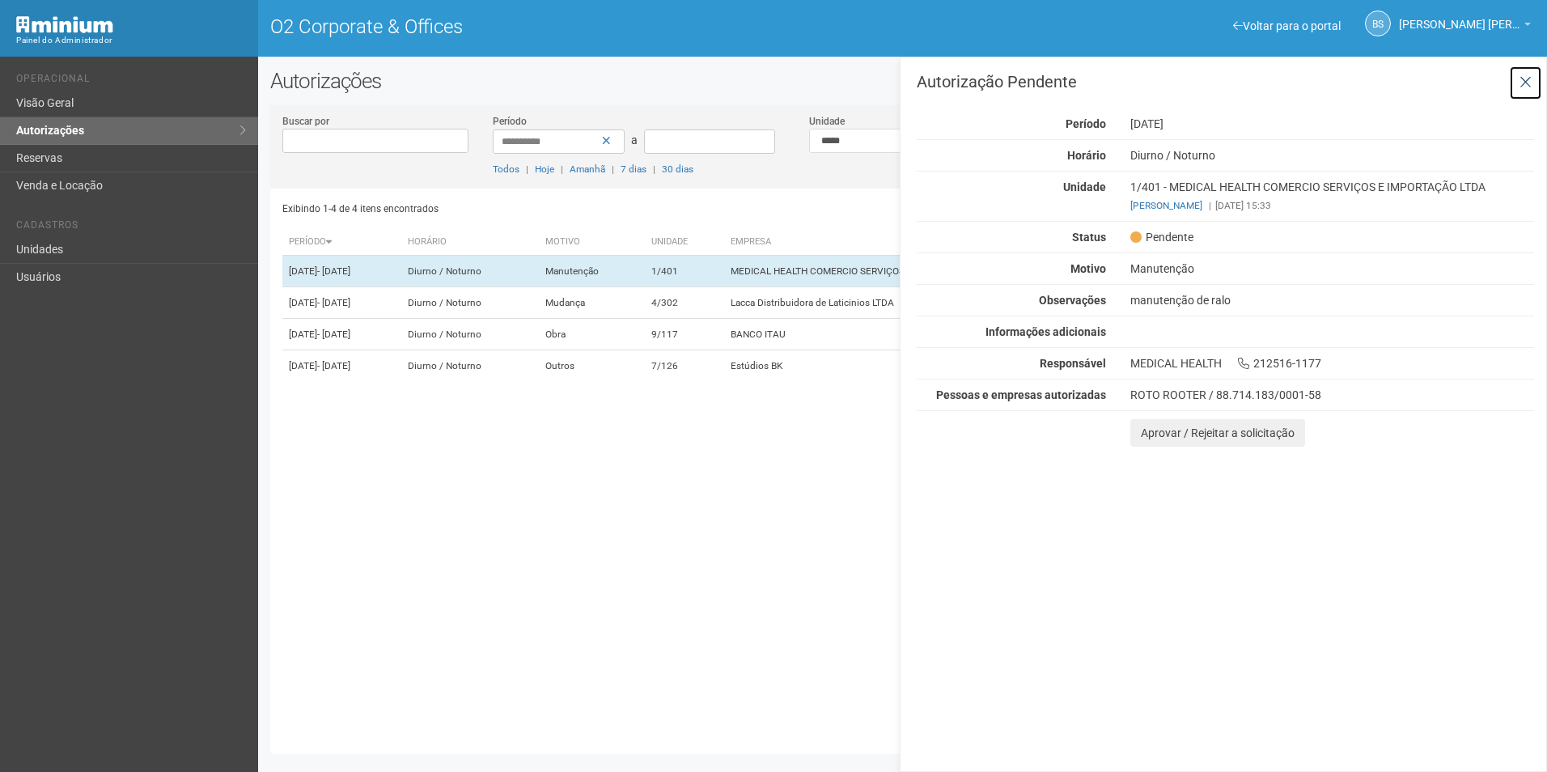
click at [1529, 75] on icon at bounding box center [1526, 82] width 12 height 16
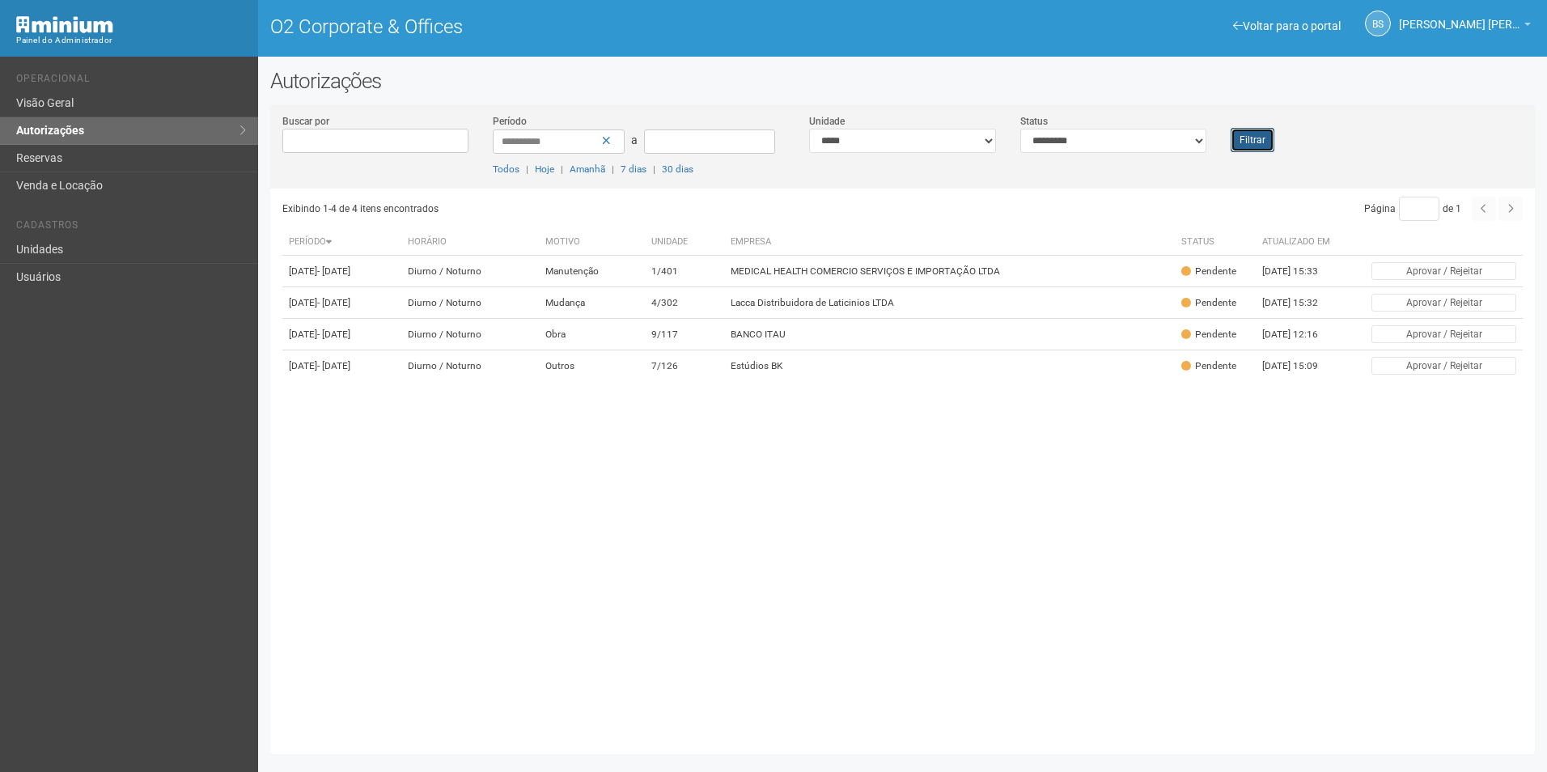
click at [1270, 141] on button "Filtrar" at bounding box center [1253, 140] width 44 height 24
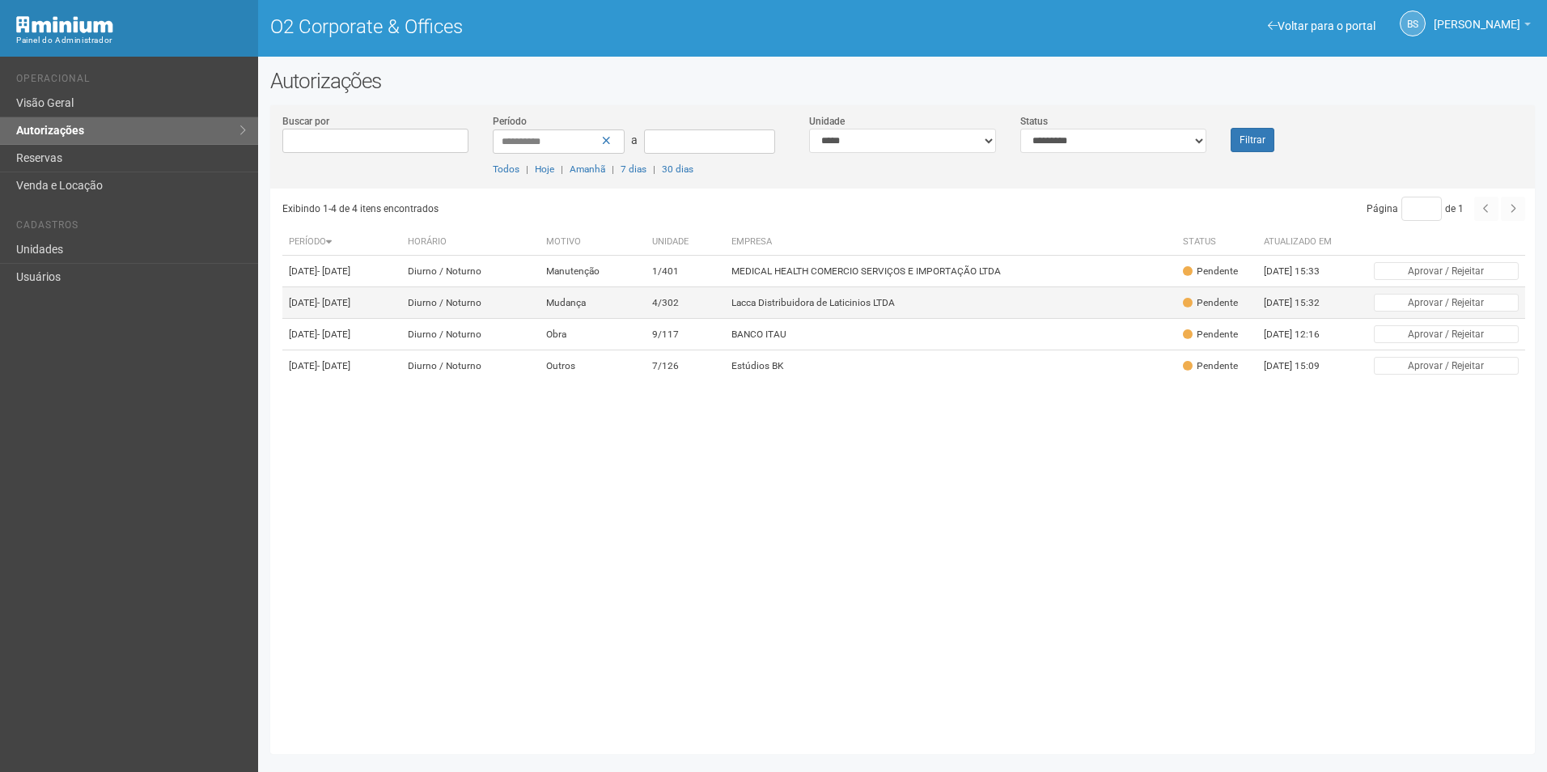
click at [798, 315] on td "Lacca Distribuidora de Laticinios LTDA" at bounding box center [951, 303] width 452 height 32
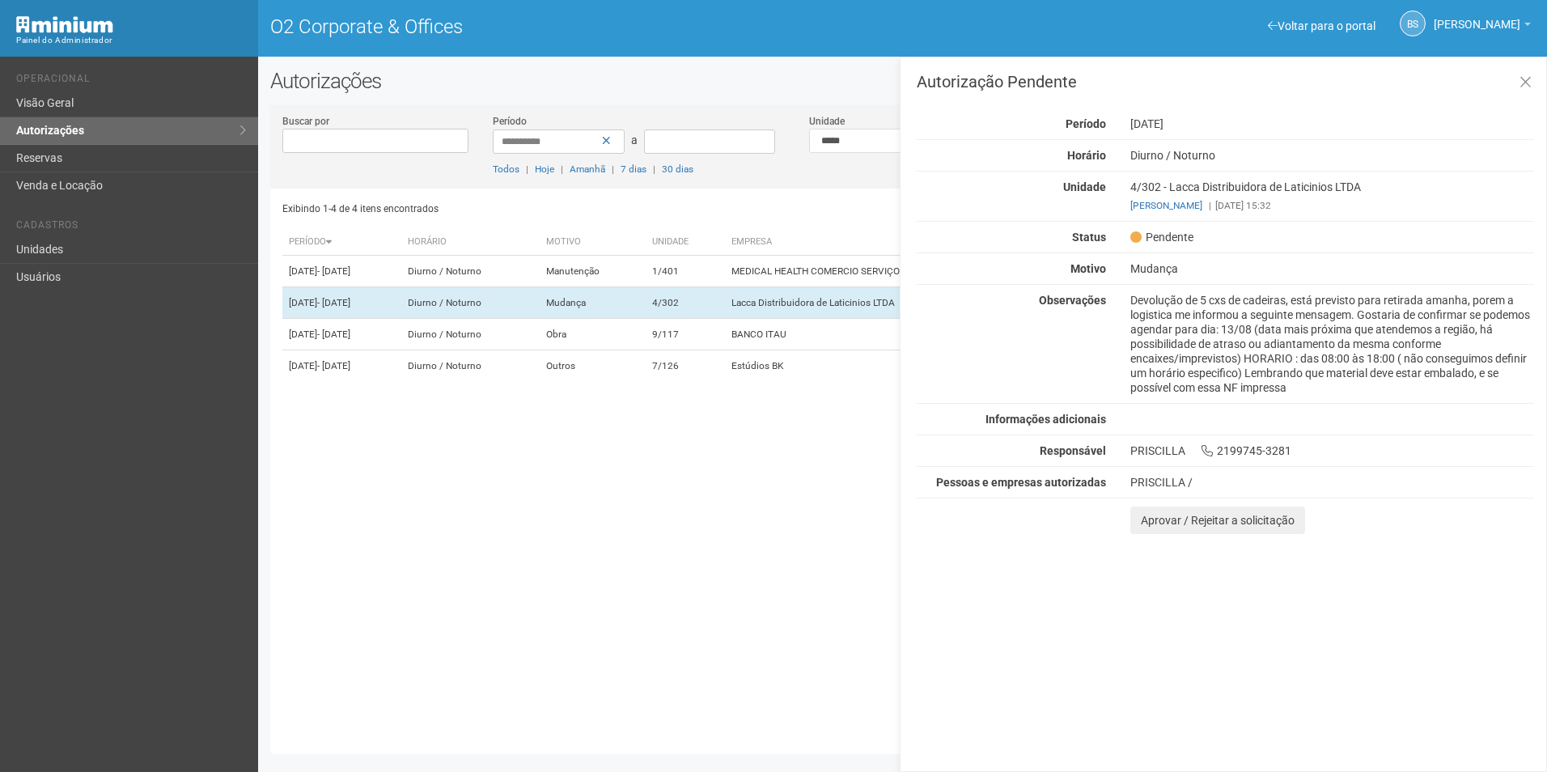
click at [784, 583] on div "Exibindo 1-4 de 4 itens encontrados Página * de 1 Período Horário Motivo Unidad…" at bounding box center [908, 466] width 1253 height 554
click at [825, 265] on td "MEDICAL HEALTH COMERCIO SERVIÇOS E IMPORTAÇÃO LTDA" at bounding box center [951, 272] width 452 height 32
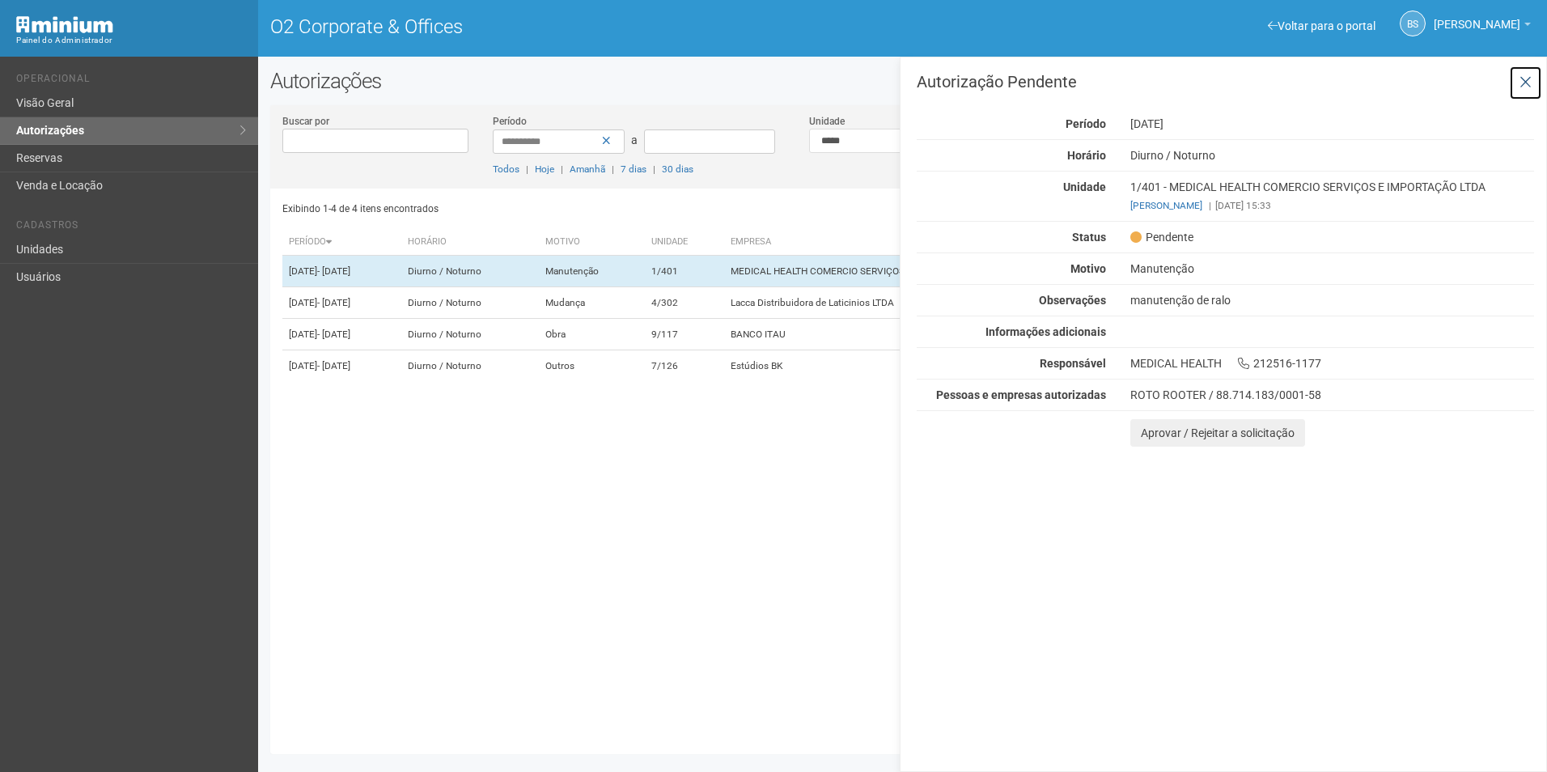
click at [1541, 94] on button at bounding box center [1525, 83] width 33 height 35
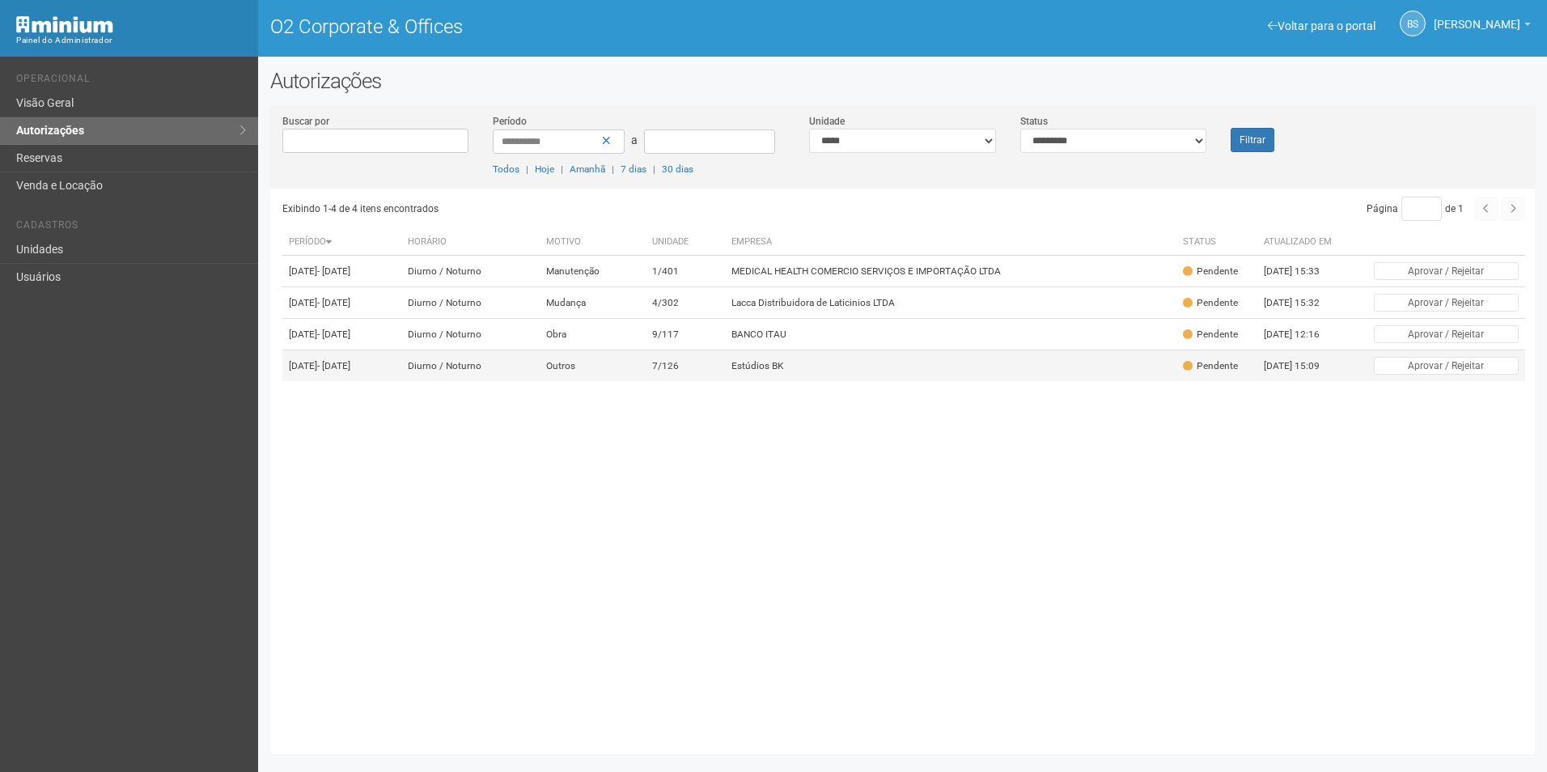
click at [873, 382] on td "Estúdios BK" at bounding box center [951, 366] width 452 height 32
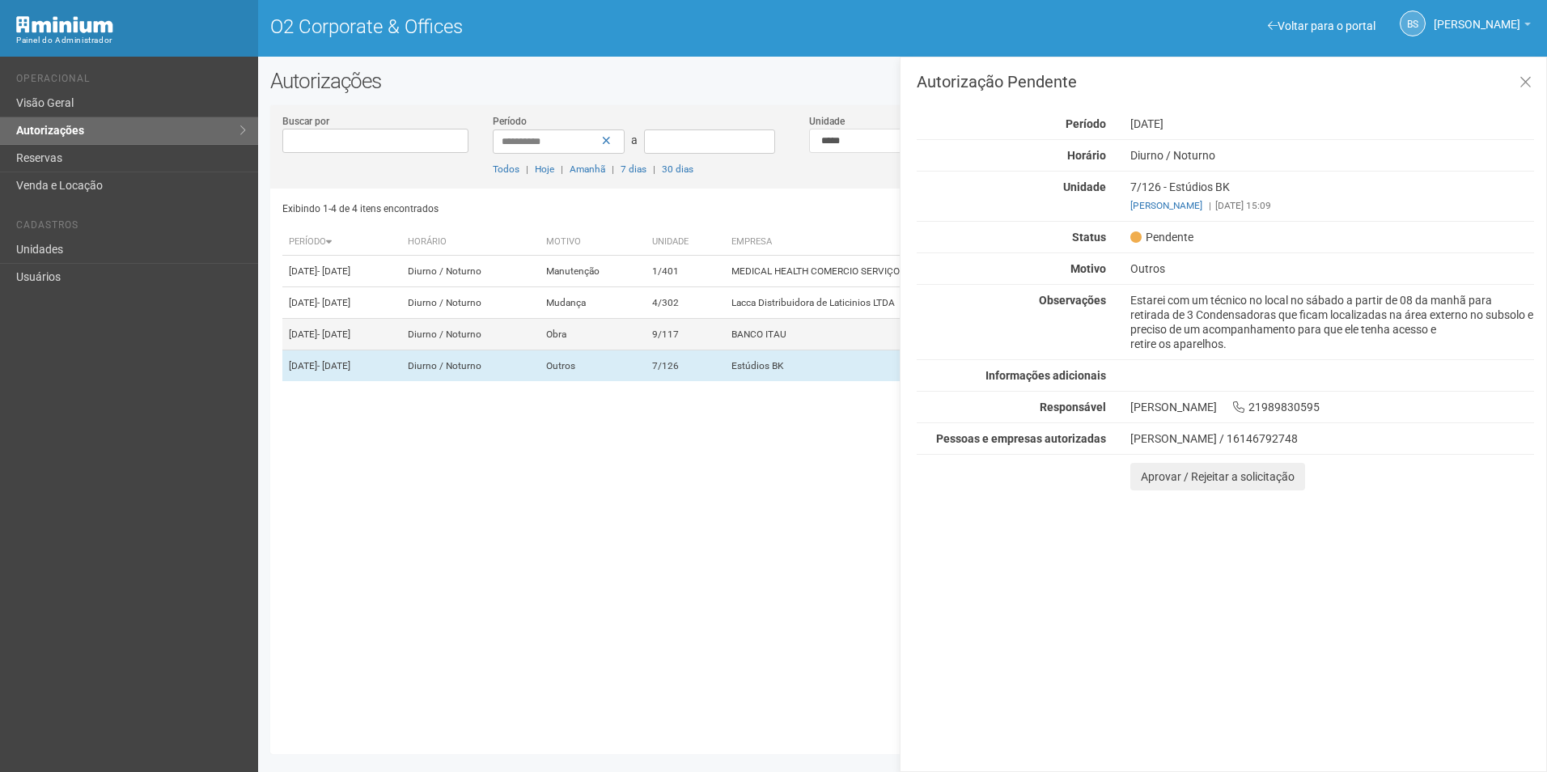
click at [873, 350] on td "BANCO ITAU" at bounding box center [951, 335] width 452 height 32
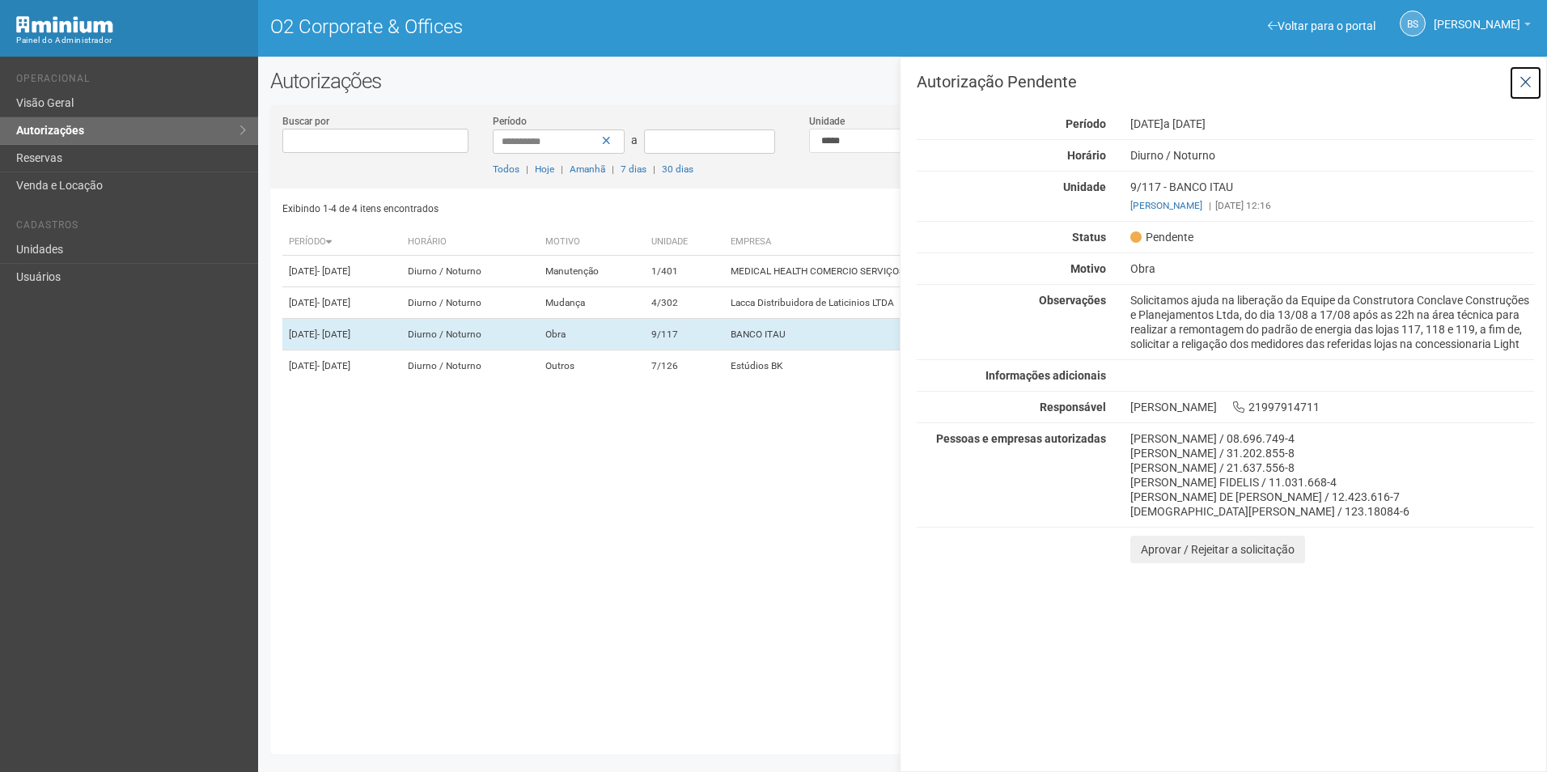
click at [1516, 86] on button at bounding box center [1525, 83] width 33 height 35
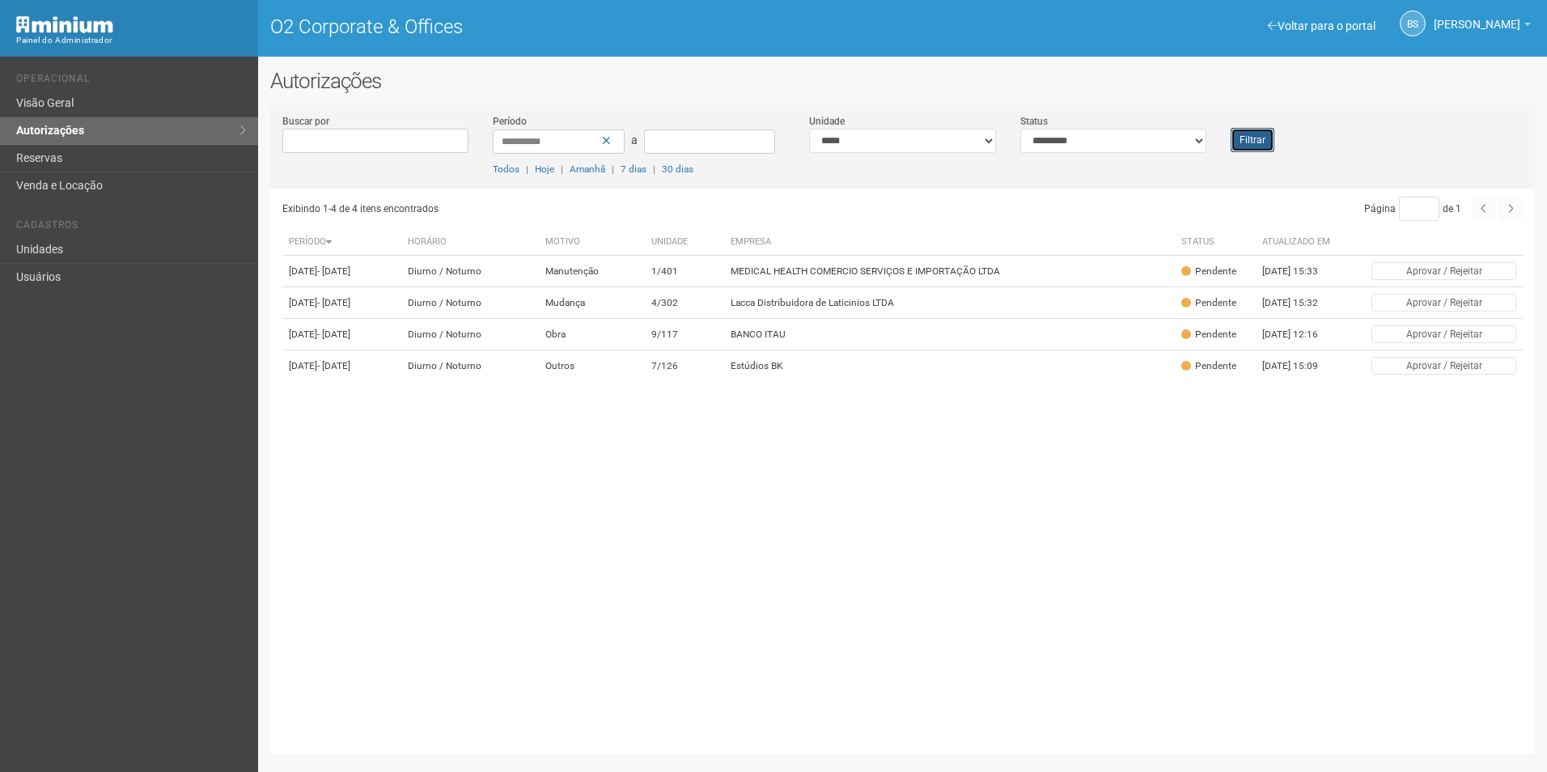
click at [1269, 141] on button "Filtrar" at bounding box center [1253, 140] width 44 height 24
click at [933, 318] on td "Lacca Distribuidora de Laticinios LTDA" at bounding box center [949, 303] width 451 height 32
